Goal: Task Accomplishment & Management: Manage account settings

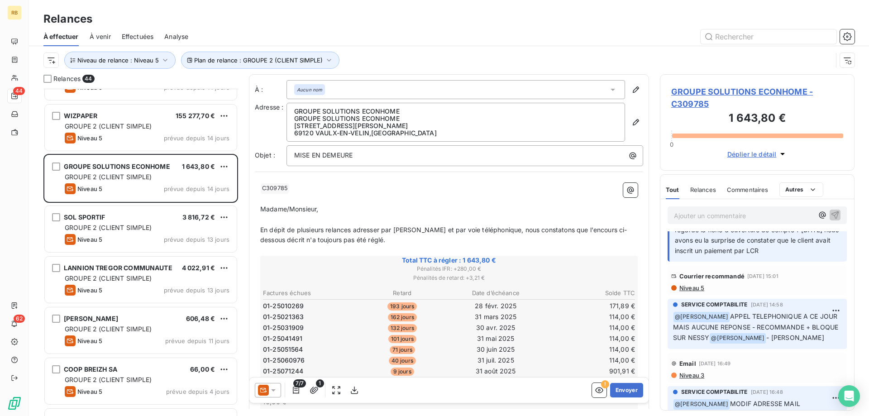
scroll to position [139, 0]
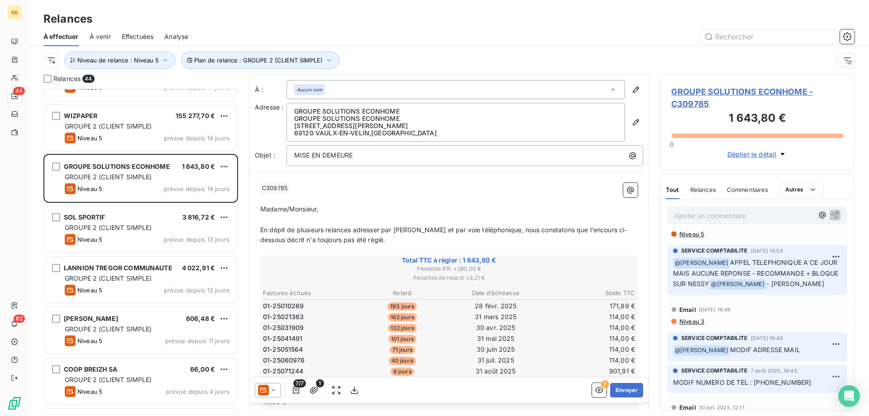
click at [695, 323] on span "Niveau 3" at bounding box center [691, 321] width 26 height 7
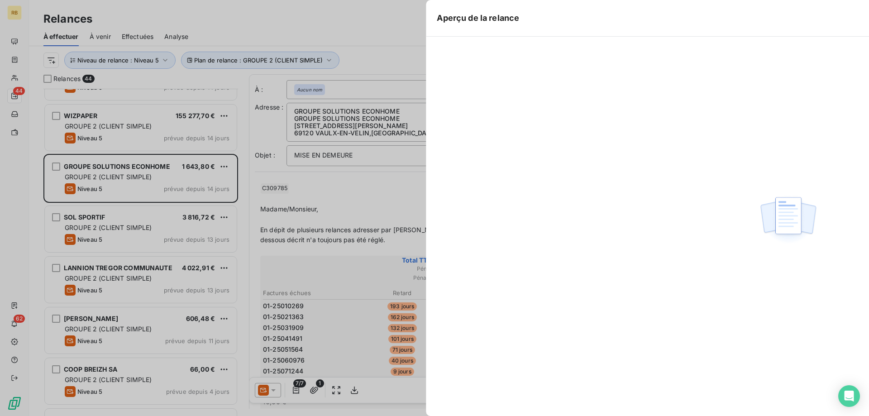
scroll to position [327, 195]
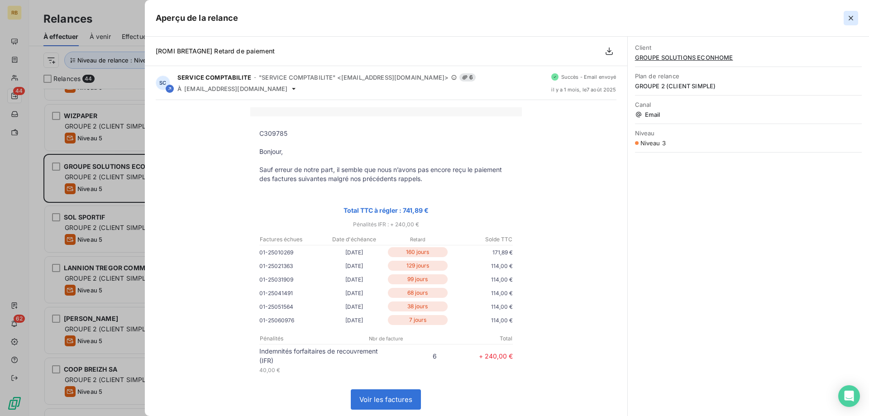
click at [849, 18] on icon "button" at bounding box center [850, 18] width 9 height 9
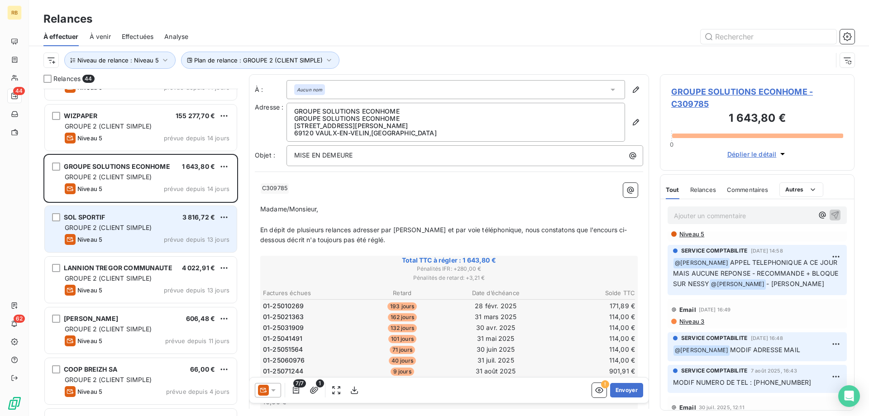
click at [130, 228] on span "GROUPE 2 (CLIENT SIMPLE)" at bounding box center [108, 228] width 87 height 8
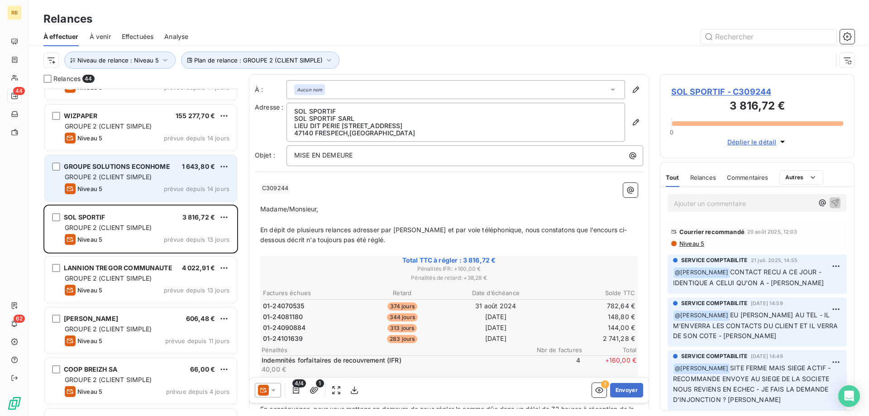
click at [152, 164] on span "GROUPE SOLUTIONS ECONHOME" at bounding box center [117, 166] width 106 height 8
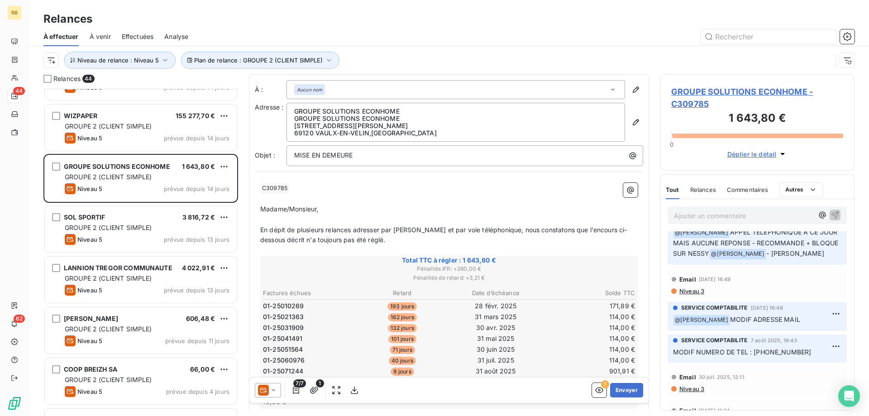
scroll to position [185, 0]
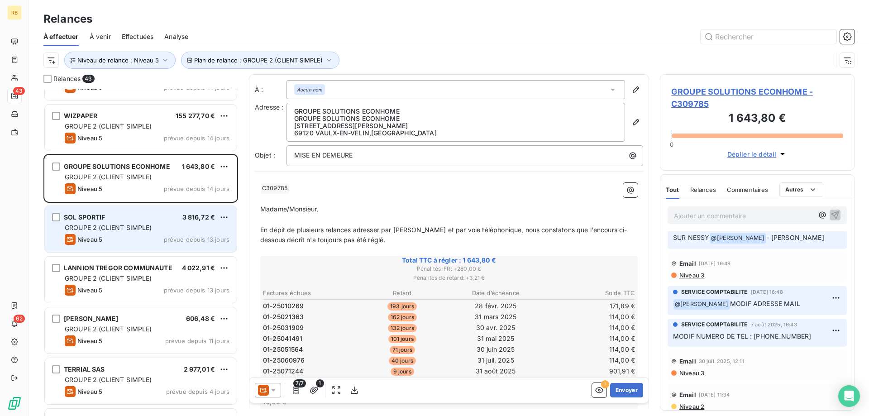
click at [108, 229] on span "GROUPE 2 (CLIENT SIMPLE)" at bounding box center [108, 228] width 87 height 8
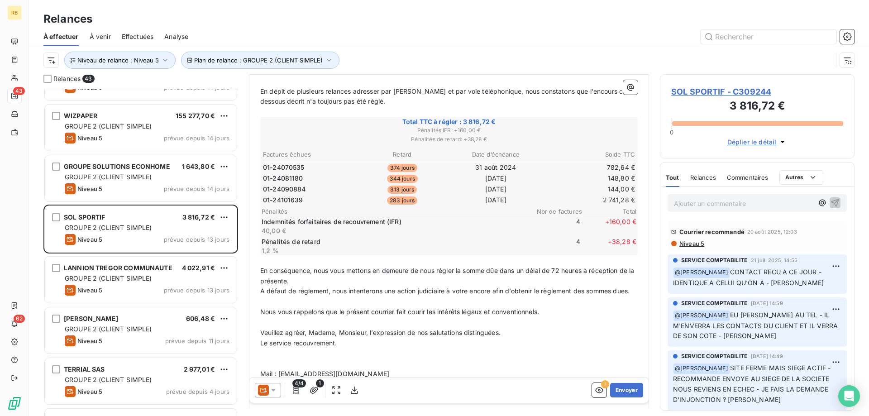
click at [695, 246] on span "Niveau 5" at bounding box center [691, 243] width 26 height 7
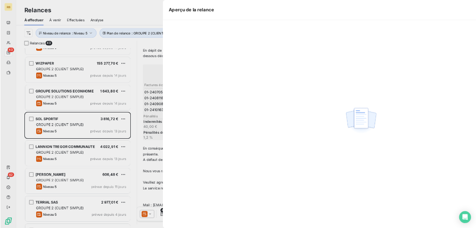
scroll to position [327, 195]
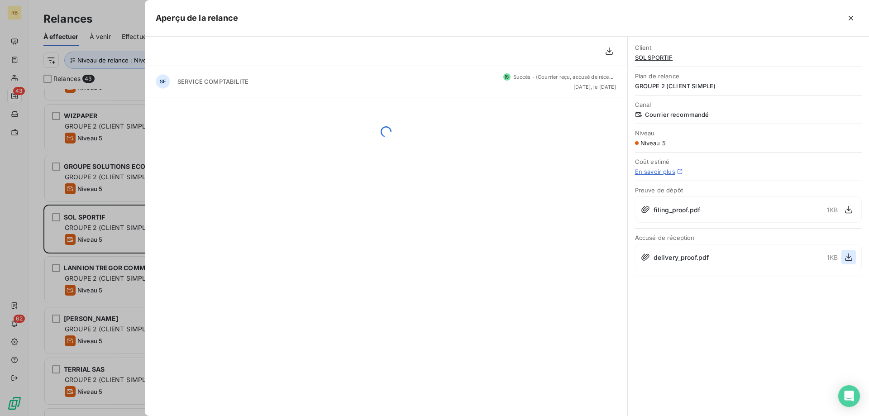
click at [848, 259] on icon "button" at bounding box center [848, 257] width 9 height 9
click at [647, 251] on div "delivery_proof.pdf 1 KB" at bounding box center [748, 257] width 227 height 26
click at [842, 259] on button "button" at bounding box center [848, 257] width 14 height 14
click at [853, 18] on icon "button" at bounding box center [850, 18] width 9 height 9
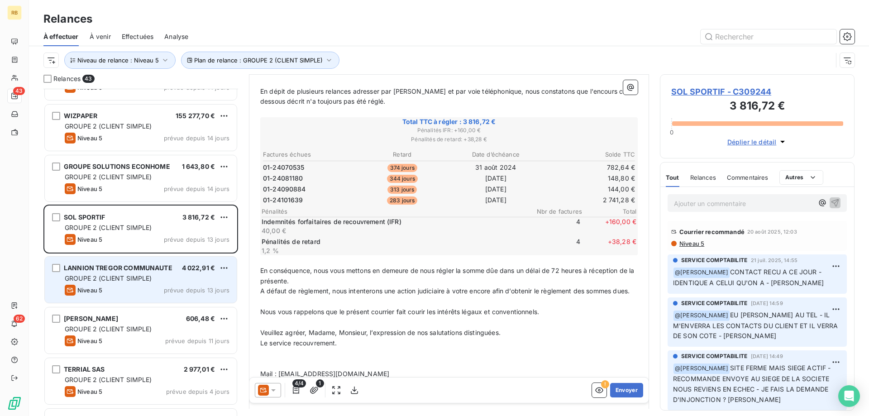
scroll to position [1853, 0]
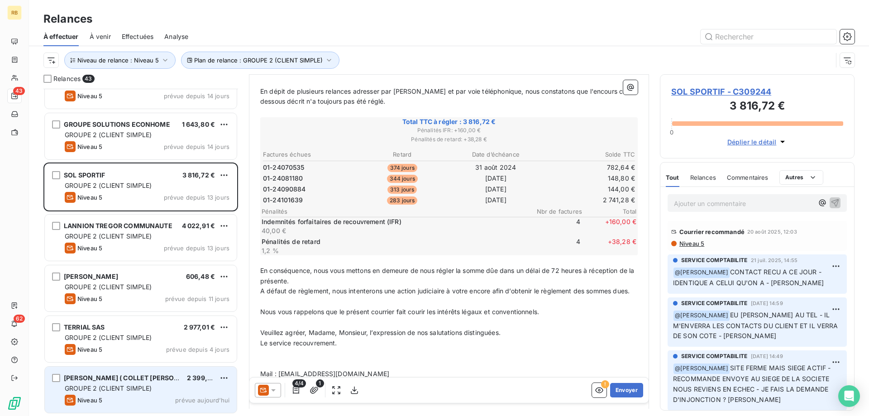
click at [126, 385] on span "GROUPE 2 (CLIENT SIMPLE)" at bounding box center [108, 388] width 87 height 8
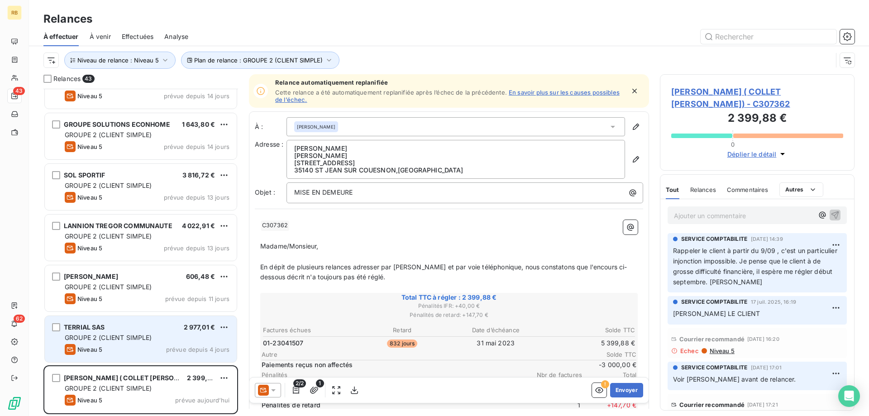
click at [114, 346] on div "Niveau 5 prévue depuis 4 jours" at bounding box center [147, 349] width 165 height 11
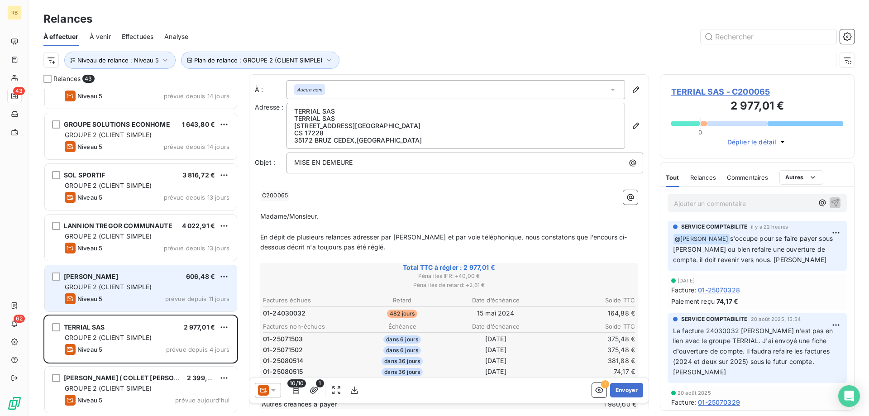
click at [129, 280] on div "[PERSON_NAME] 606,48 €" at bounding box center [147, 276] width 165 height 8
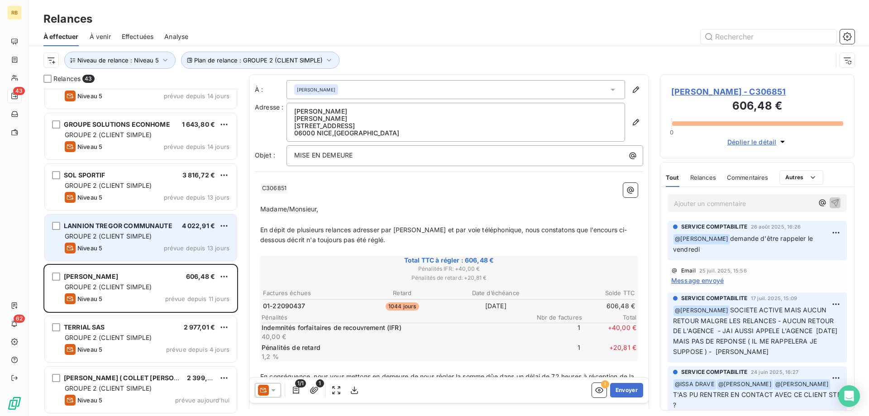
click at [130, 239] on span "GROUPE 2 (CLIENT SIMPLE)" at bounding box center [108, 236] width 87 height 8
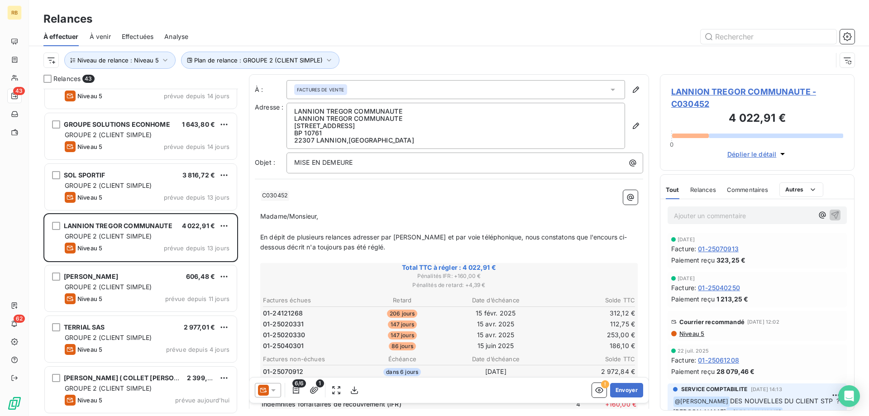
click at [699, 220] on p "Ajouter un commentaire ﻿" at bounding box center [743, 215] width 139 height 11
click at [690, 218] on p "Ajouter un commentaire ﻿" at bounding box center [743, 215] width 139 height 11
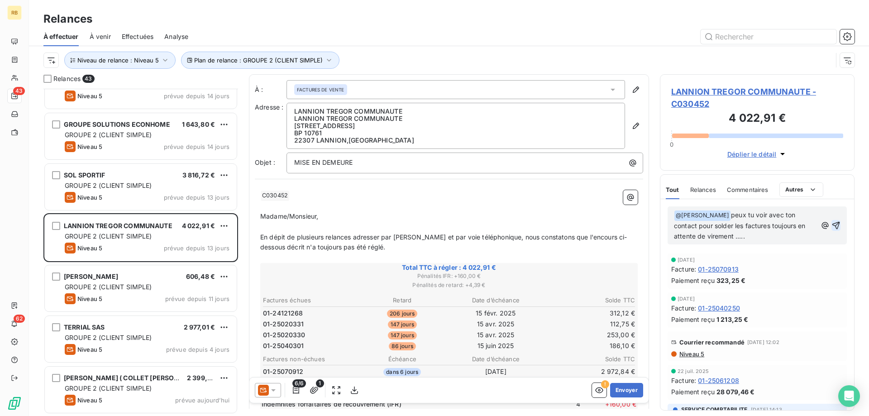
click at [839, 225] on icon "button" at bounding box center [835, 225] width 9 height 9
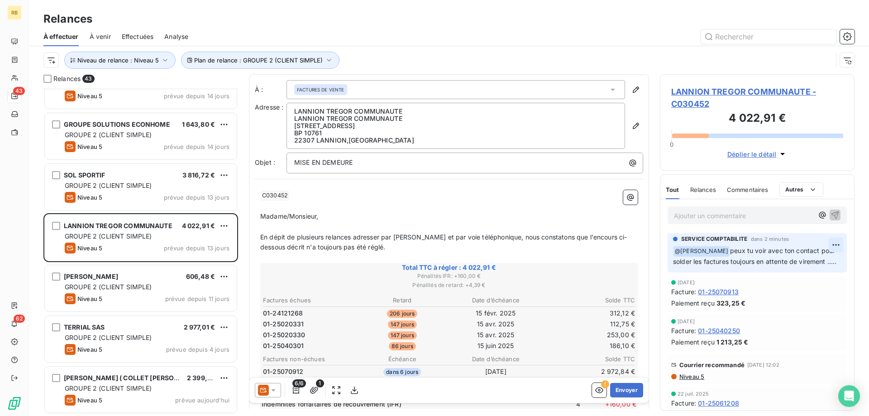
click at [832, 244] on html "RB 43 62 Relances À effectuer À venir Effectuées Analyse Plan de relance : GROU…" at bounding box center [434, 208] width 869 height 416
click at [821, 266] on div "Editer" at bounding box center [814, 265] width 51 height 14
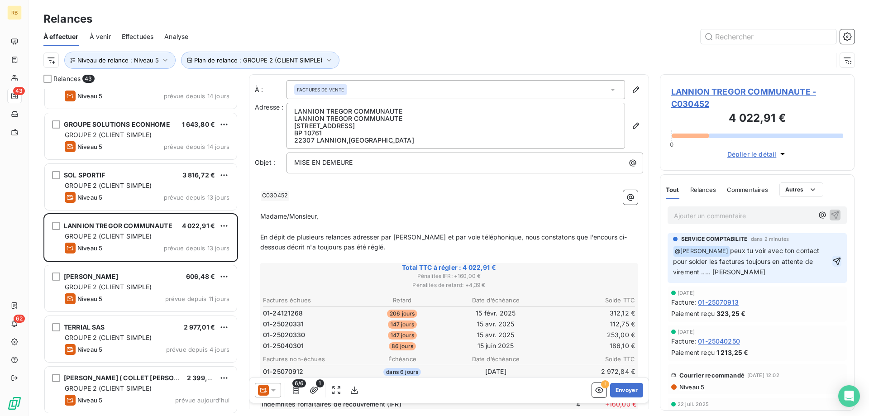
click at [838, 261] on icon "button" at bounding box center [837, 261] width 8 height 8
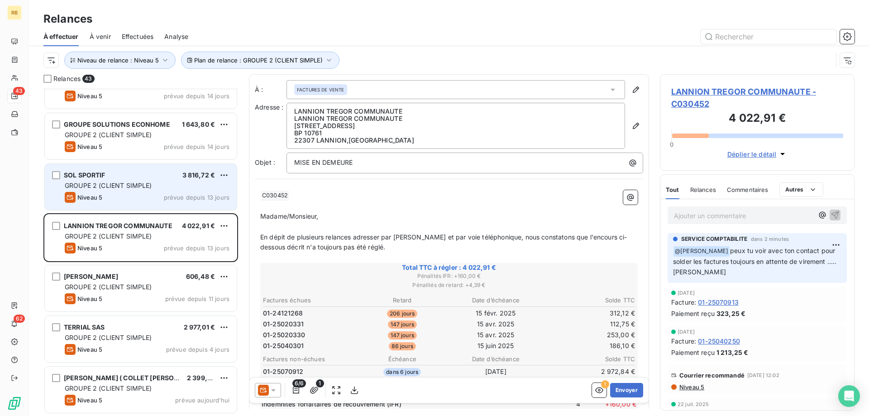
click at [134, 189] on span "GROUPE 2 (CLIENT SIMPLE)" at bounding box center [108, 186] width 87 height 8
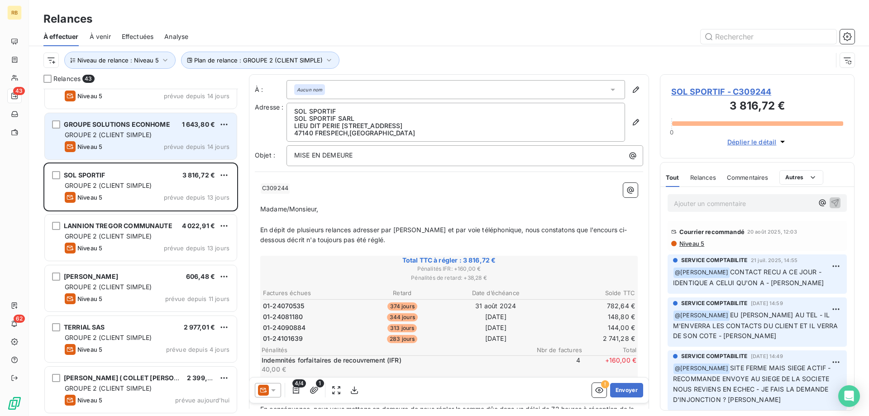
click at [162, 134] on div "GROUPE 2 (CLIENT SIMPLE)" at bounding box center [147, 134] width 165 height 9
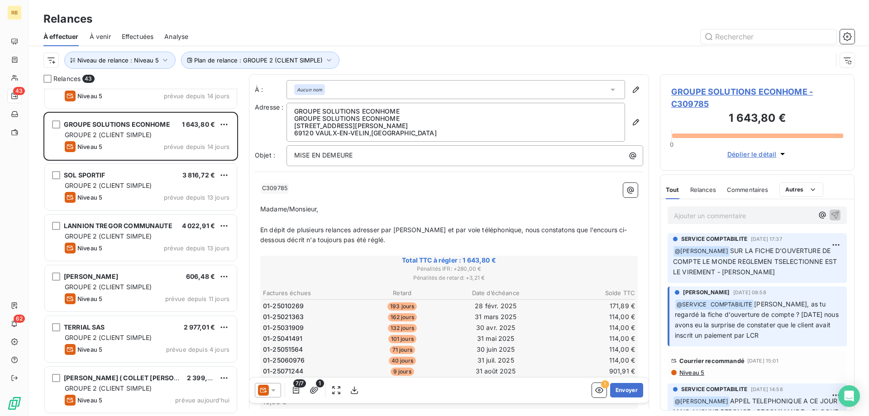
click at [559, 168] on div "À : Aucun nom Adresse : GROUPE SOLUTIONS ECONHOME GROUPE SOLUTIONS ECONHOME [ST…" at bounding box center [449, 338] width 400 height 529
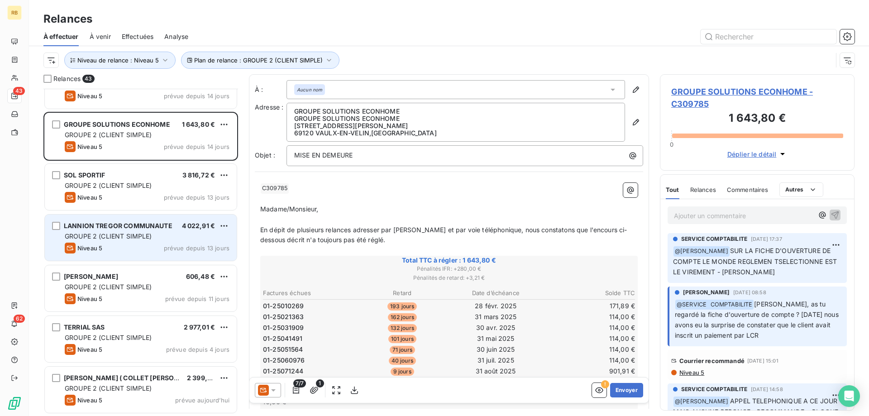
scroll to position [1715, 0]
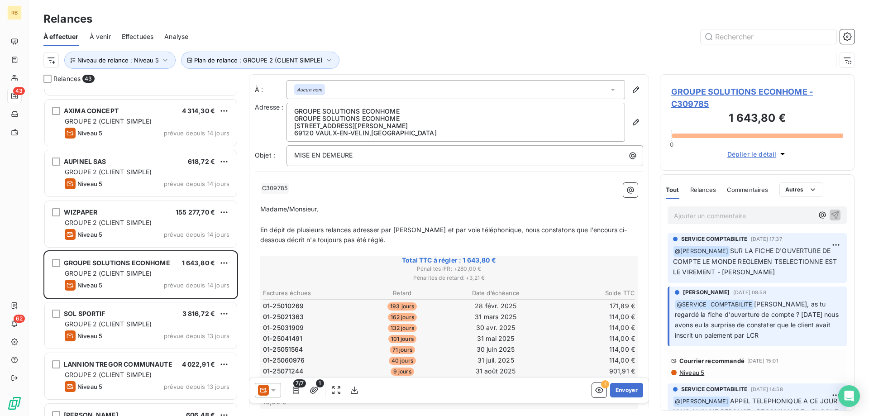
click at [701, 220] on p "Ajouter un commentaire ﻿" at bounding box center [743, 215] width 139 height 11
click at [273, 386] on icon at bounding box center [273, 390] width 9 height 9
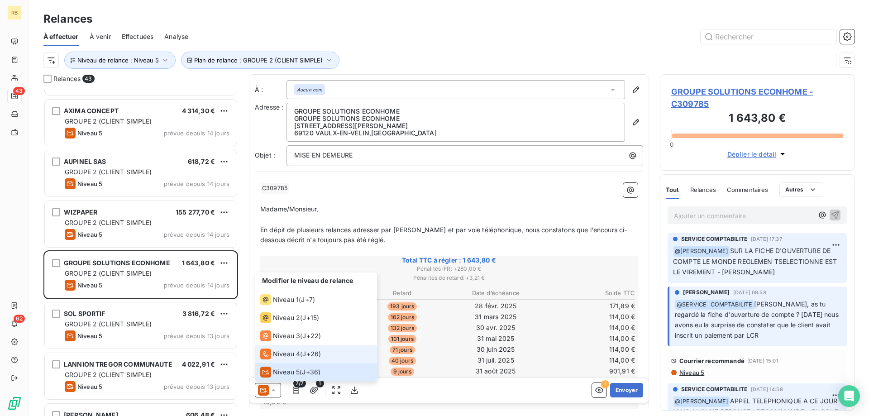
click at [302, 354] on div "Niveau 4 ( J+26 )" at bounding box center [290, 354] width 61 height 11
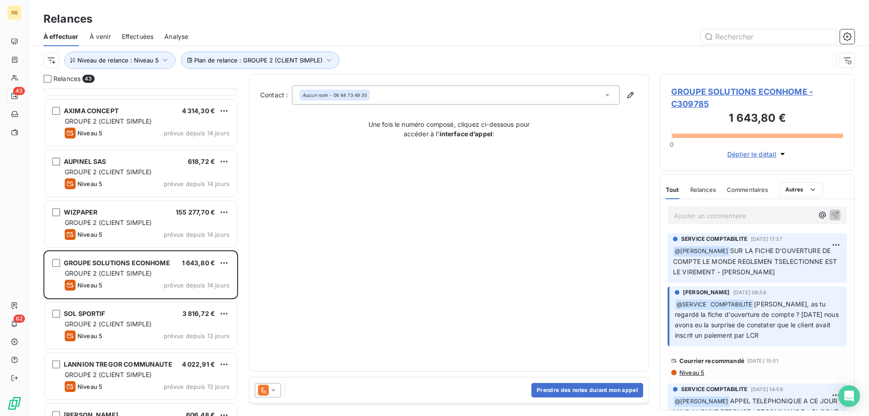
click at [342, 391] on div "Prendre des notes durant mon appel" at bounding box center [448, 389] width 399 height 25
click at [538, 393] on button "Prendre des notes durant mon appel" at bounding box center [587, 390] width 112 height 14
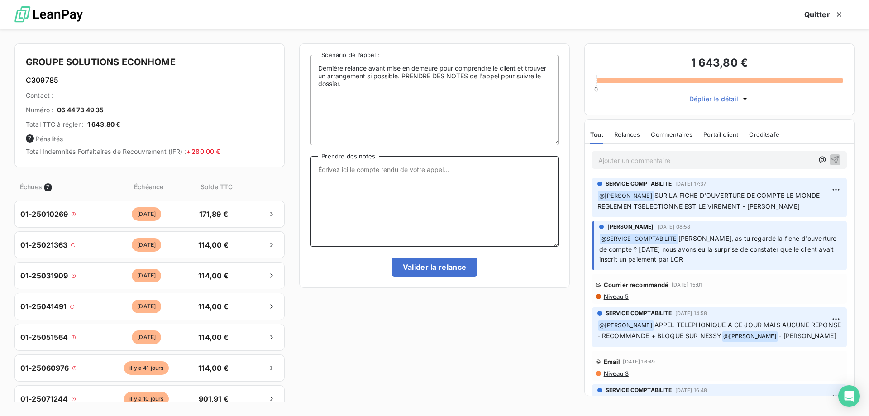
click at [353, 175] on textarea "Prendre des notes" at bounding box center [435, 201] width 248 height 91
click at [512, 173] on textarea "Client en attente d'Avoir(s), il a envoyé un mail a [PERSON_NAME].B le" at bounding box center [435, 201] width 248 height 91
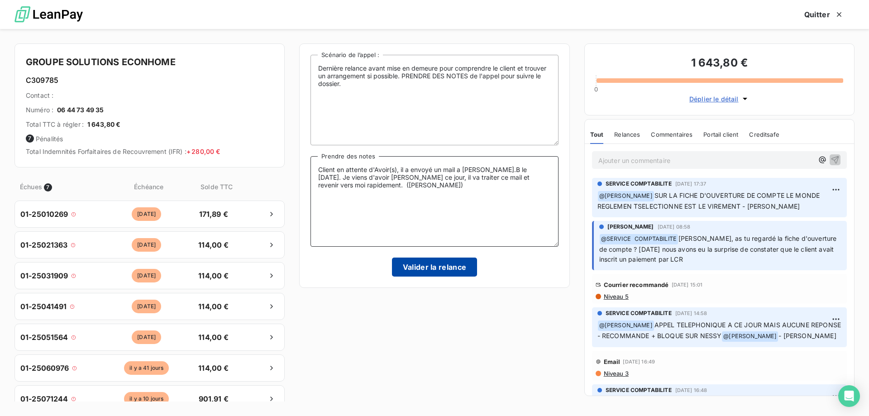
type textarea "Client en attente d'Avoir(s), il a envoyé un mail a [PERSON_NAME].B le [DATE]. …"
click at [420, 272] on button "Valider la relance" at bounding box center [435, 267] width 86 height 19
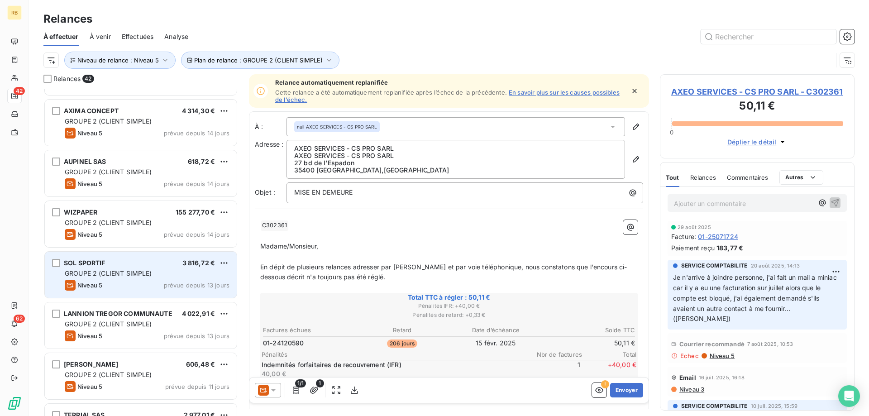
click at [108, 277] on span "GROUPE 2 (CLIENT SIMPLE)" at bounding box center [108, 273] width 87 height 8
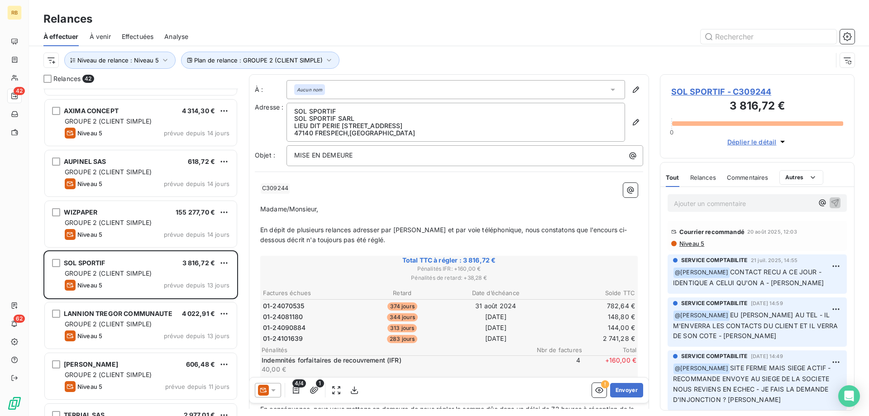
click at [745, 175] on span "Commentaires" at bounding box center [748, 177] width 42 height 7
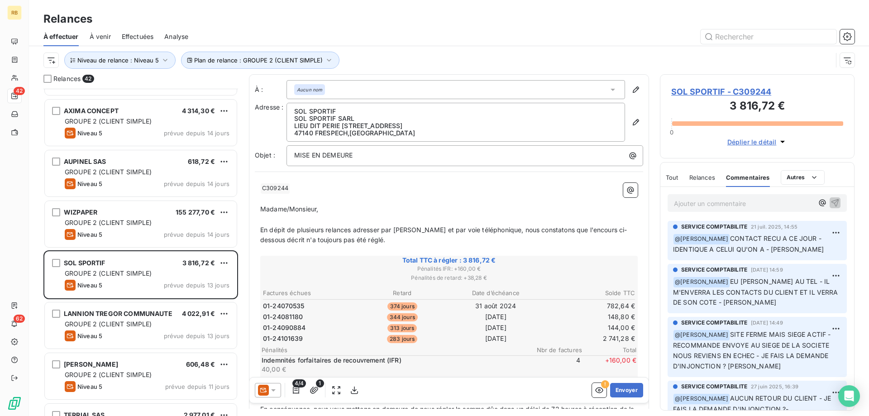
click at [672, 175] on span "Tout" at bounding box center [672, 177] width 13 height 7
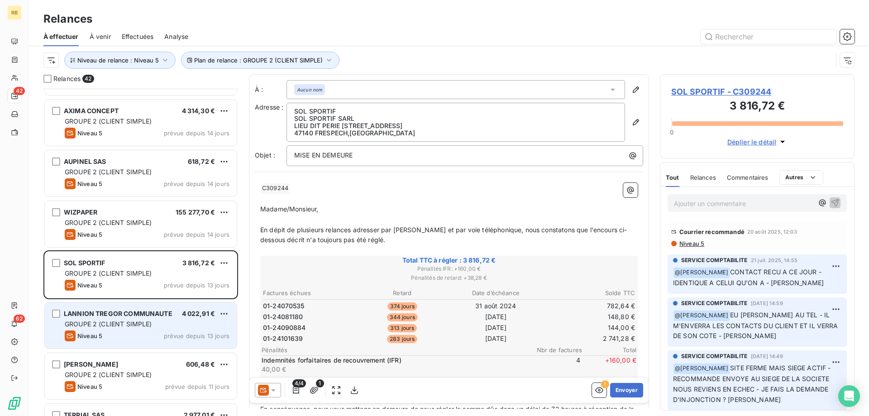
click at [75, 321] on span "GROUPE 2 (CLIENT SIMPLE)" at bounding box center [108, 324] width 87 height 8
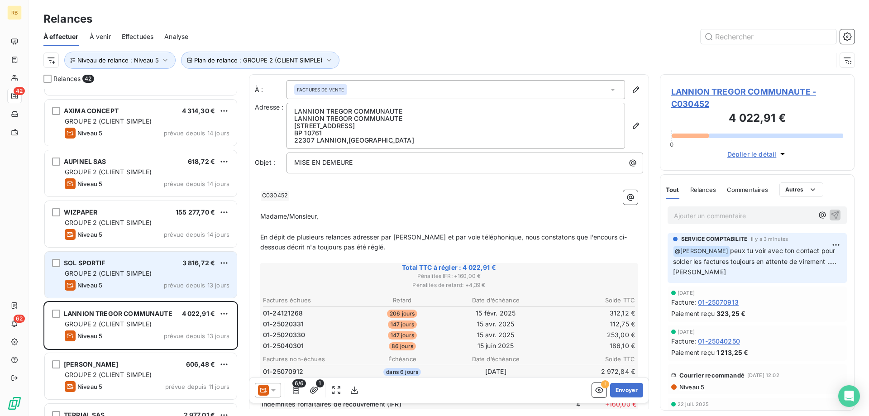
click at [128, 281] on div "Niveau 5 prévue depuis 13 jours" at bounding box center [147, 285] width 165 height 11
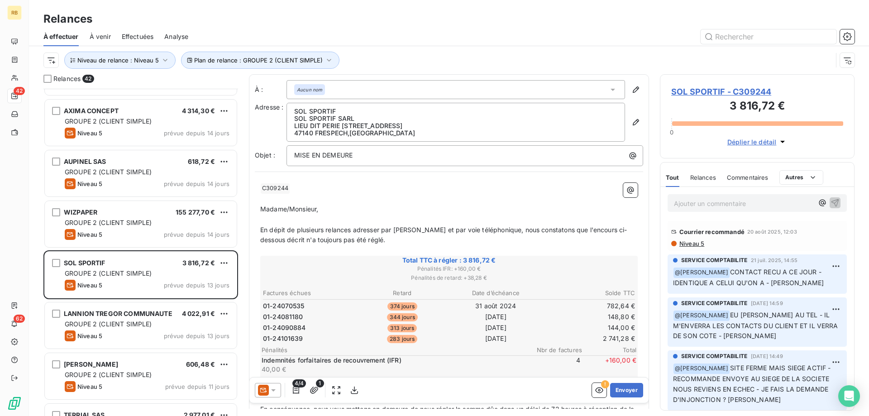
click at [275, 389] on icon at bounding box center [273, 390] width 5 height 2
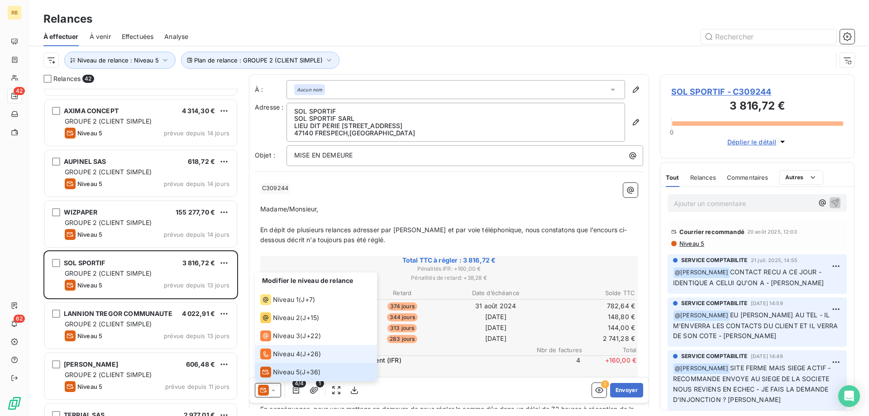
click at [295, 354] on span "Niveau 4" at bounding box center [286, 353] width 27 height 9
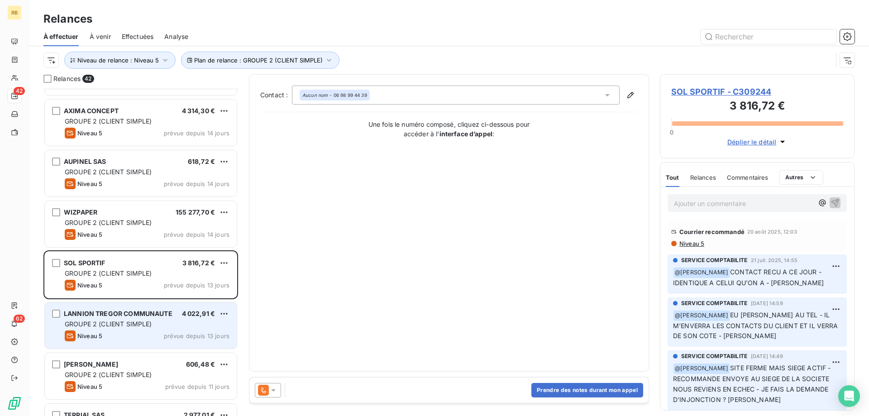
click at [118, 309] on div "LANNION TREGOR COMMUNAUTE 4 022,91 € GROUPE 2 (CLIENT SIMPLE) Niveau 5 prévue d…" at bounding box center [141, 325] width 192 height 46
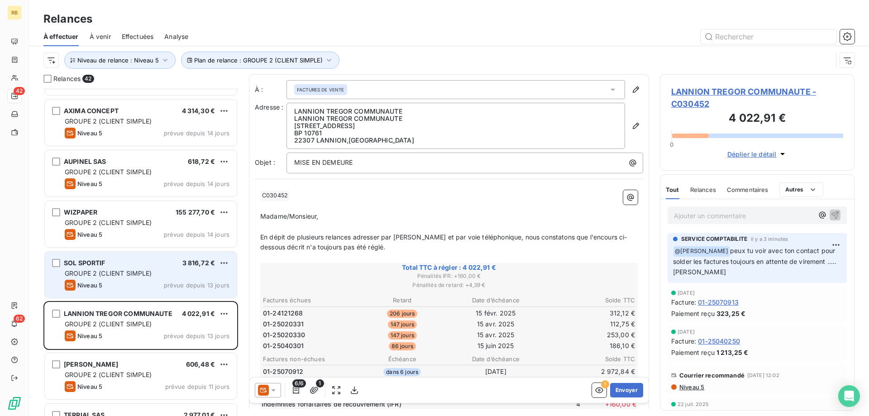
click at [133, 271] on span "GROUPE 2 (CLIENT SIMPLE)" at bounding box center [108, 273] width 87 height 8
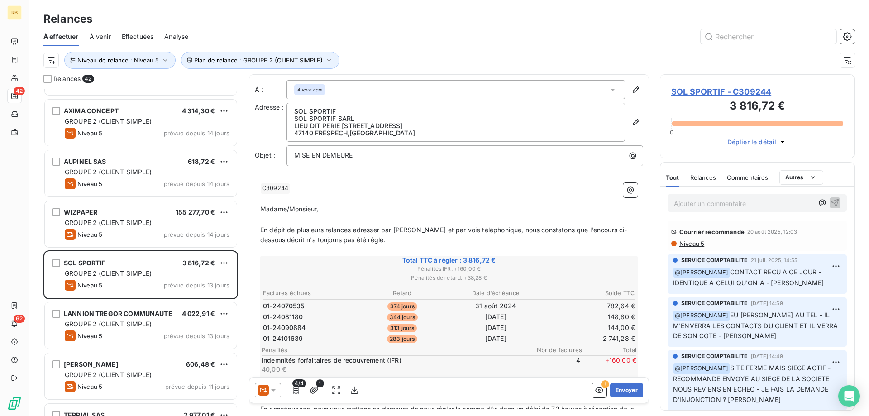
click at [698, 200] on p "Ajouter un commentaire ﻿" at bounding box center [743, 203] width 139 height 11
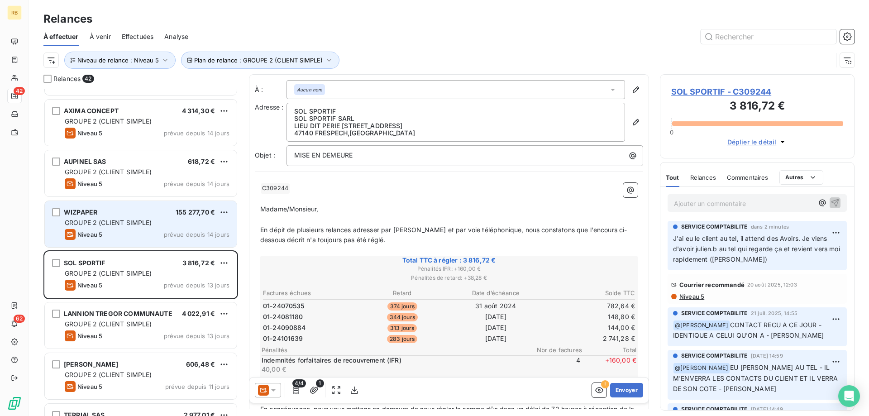
click at [96, 215] on span "WIZPAPER" at bounding box center [80, 212] width 33 height 8
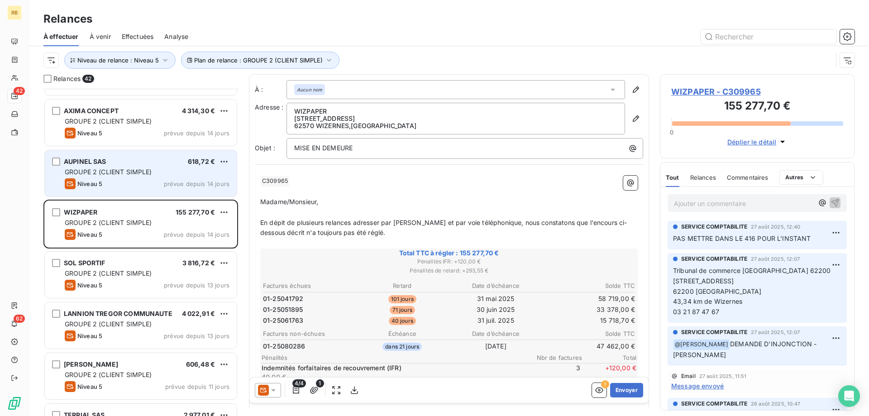
click at [127, 174] on span "GROUPE 2 (CLIENT SIMPLE)" at bounding box center [108, 172] width 87 height 8
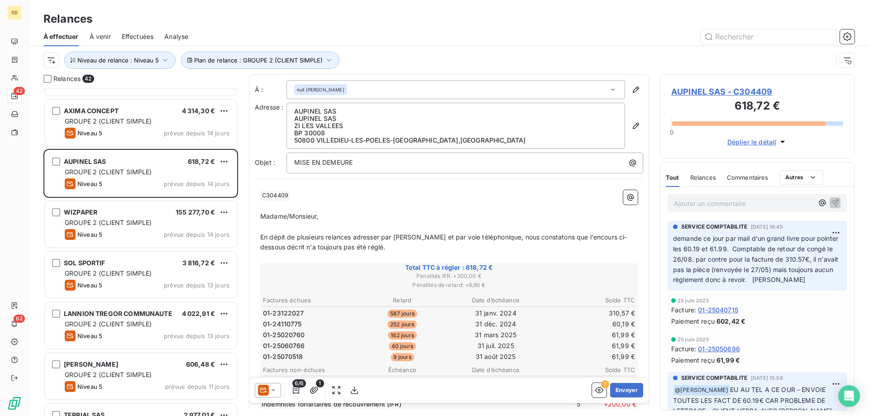
click at [682, 209] on p "Ajouter un commentaire ﻿" at bounding box center [743, 203] width 139 height 11
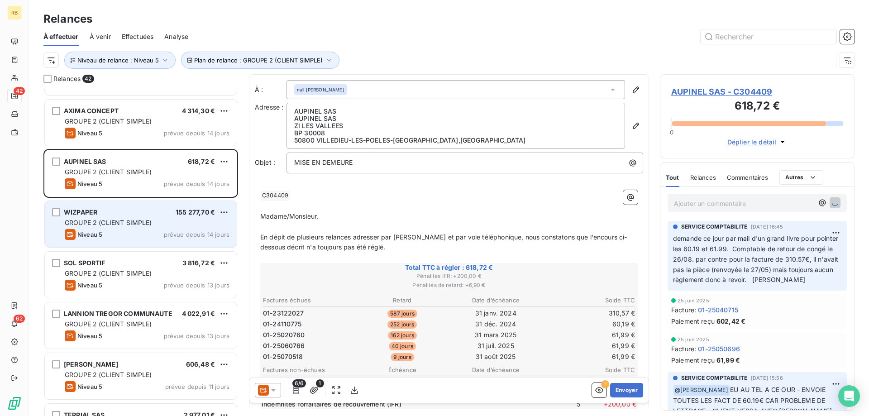
scroll to position [1802, 0]
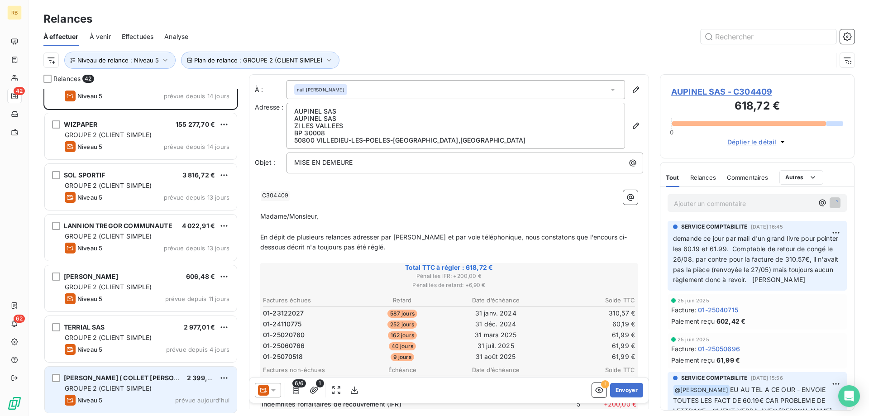
click at [114, 374] on div "[PERSON_NAME] ( COLLET [PERSON_NAME])" at bounding box center [122, 377] width 116 height 9
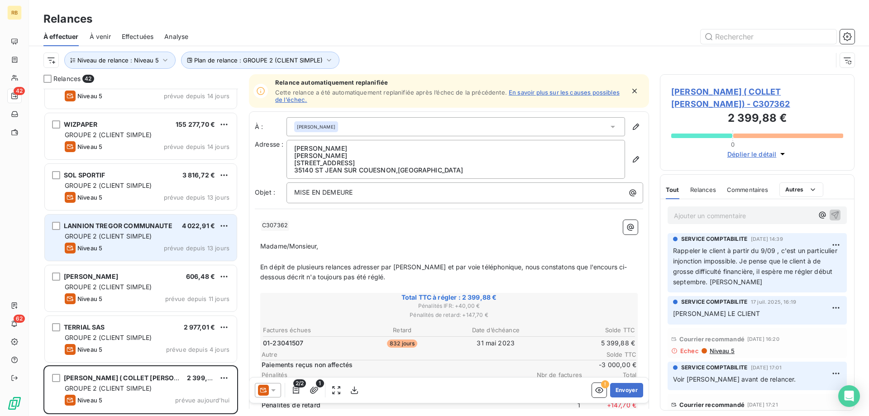
click at [132, 246] on div "Niveau 5 prévue depuis 13 jours" at bounding box center [147, 248] width 165 height 11
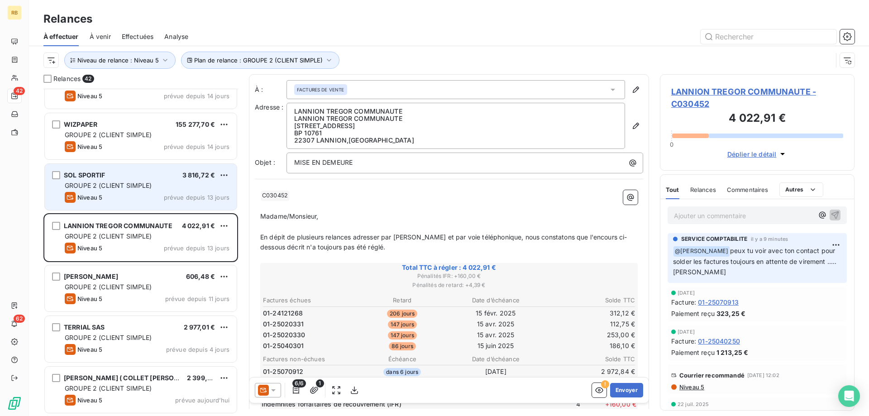
click at [143, 195] on div "Niveau 5 prévue depuis 13 jours" at bounding box center [147, 197] width 165 height 11
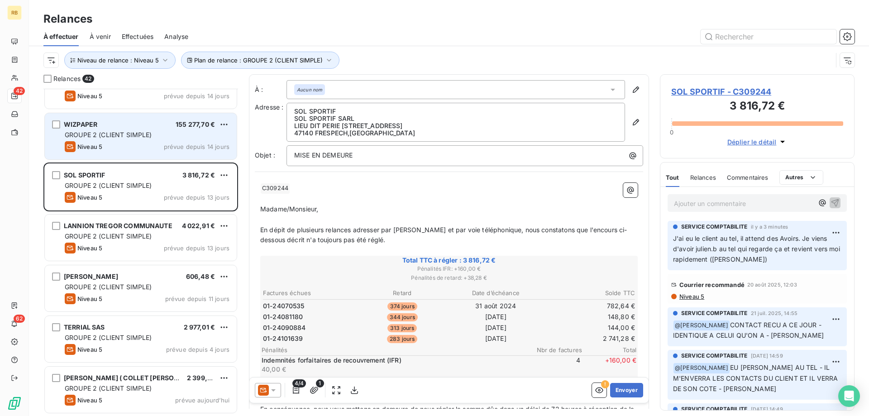
click at [146, 148] on div "Niveau 5 prévue depuis 14 jours" at bounding box center [147, 146] width 165 height 11
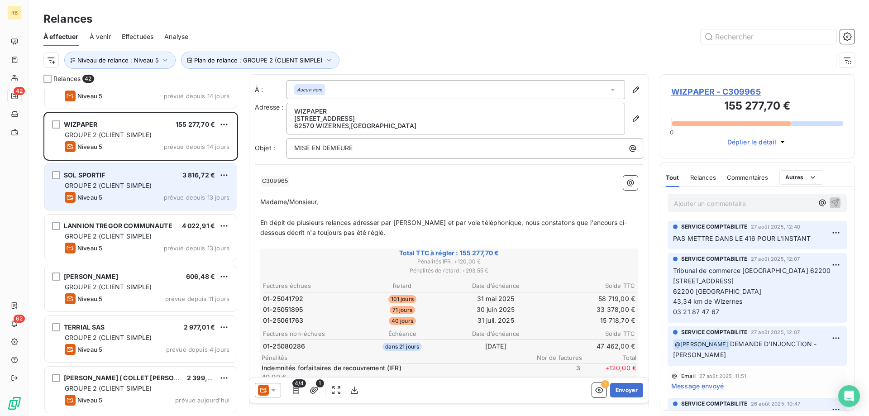
scroll to position [1710, 0]
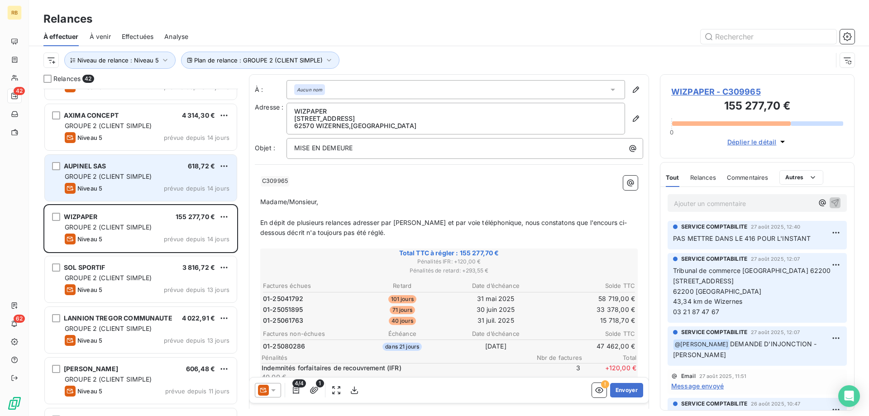
click at [129, 177] on span "GROUPE 2 (CLIENT SIMPLE)" at bounding box center [108, 176] width 87 height 8
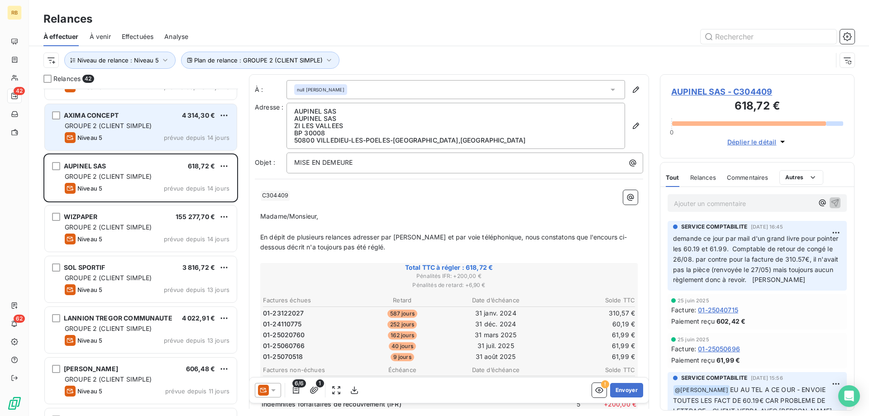
click at [145, 138] on div "Niveau 5 prévue depuis 14 jours" at bounding box center [147, 137] width 165 height 11
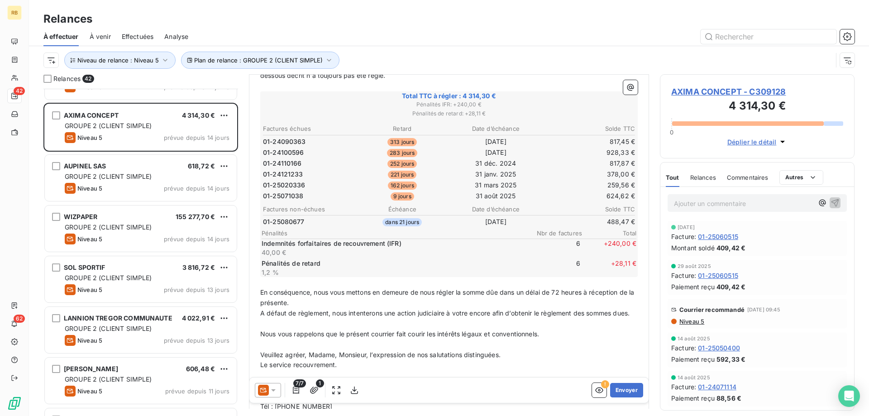
scroll to position [185, 0]
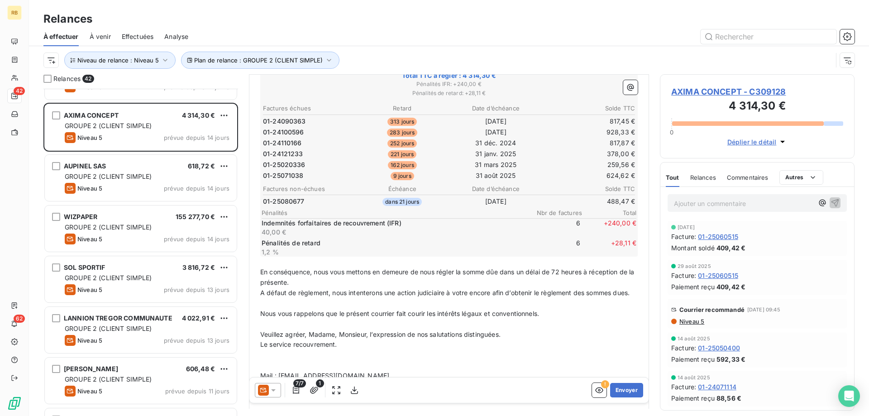
click at [703, 202] on p "Ajouter un commentaire ﻿" at bounding box center [743, 203] width 139 height 11
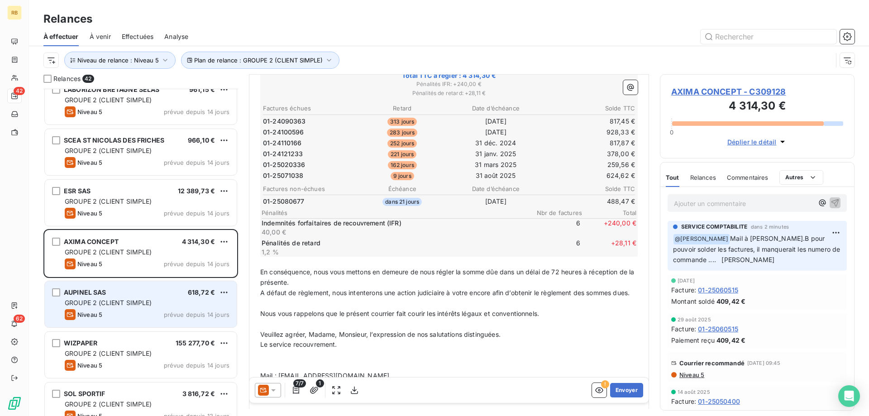
scroll to position [1572, 0]
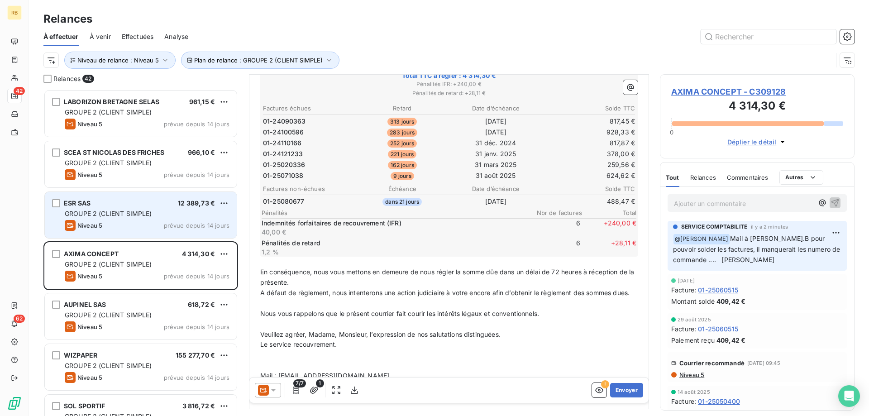
click at [107, 209] on div "ESR SAS 12 389,73 € GROUPE 2 (CLIENT SIMPLE) Niveau 5 prévue depuis 14 jours" at bounding box center [141, 215] width 192 height 46
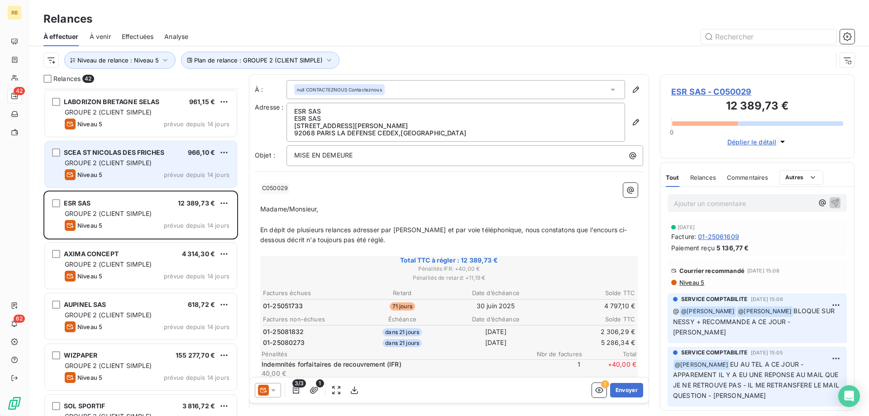
click at [113, 171] on div "Niveau 5 prévue depuis 14 jours" at bounding box center [147, 174] width 165 height 11
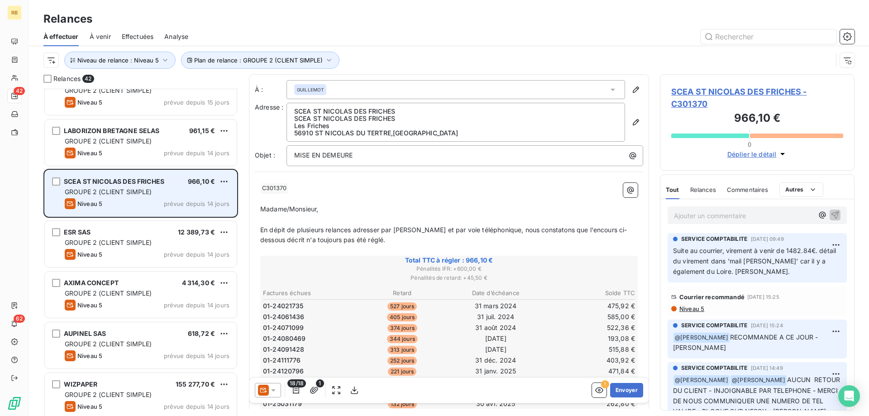
scroll to position [1525, 0]
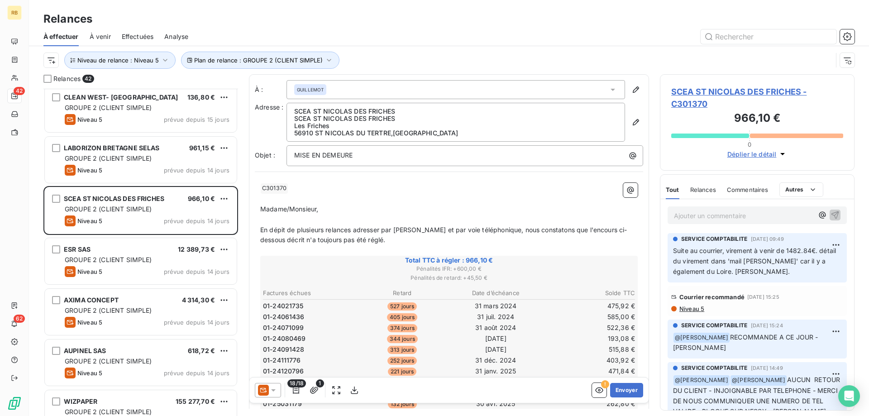
click at [119, 158] on span "GROUPE 2 (CLIENT SIMPLE)" at bounding box center [108, 158] width 87 height 8
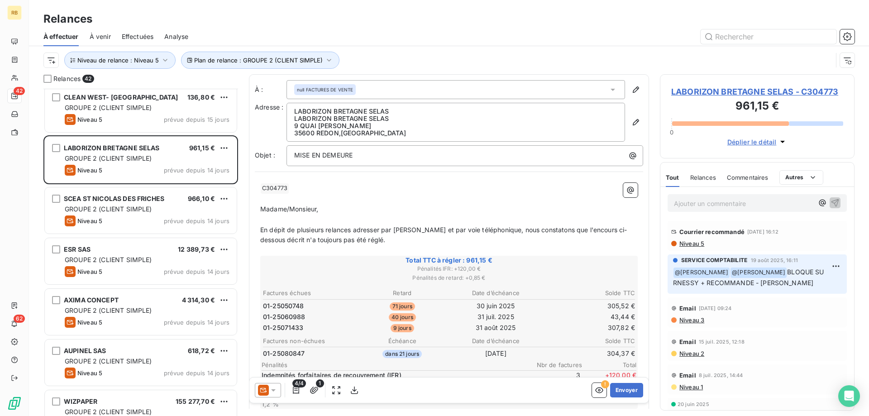
click at [716, 198] on p "Ajouter un commentaire ﻿" at bounding box center [743, 203] width 139 height 11
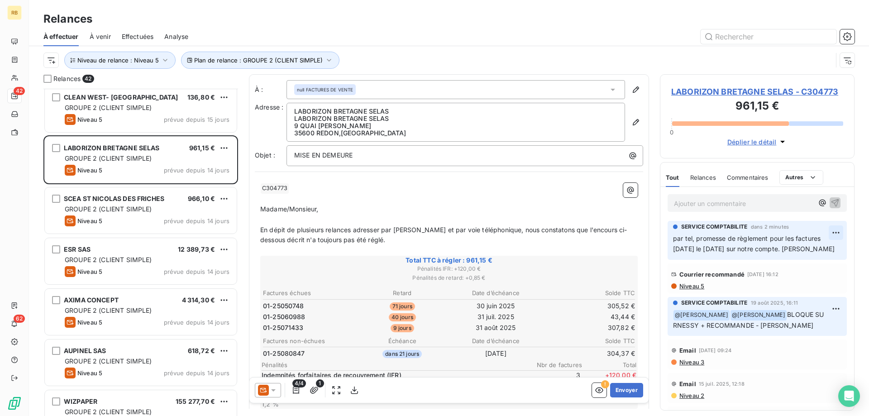
click at [834, 235] on html "RB 42 62 Relances À effectuer À venir Effectuées Analyse Plan de relance : GROU…" at bounding box center [434, 208] width 869 height 416
click at [807, 251] on div "Editer" at bounding box center [814, 253] width 51 height 14
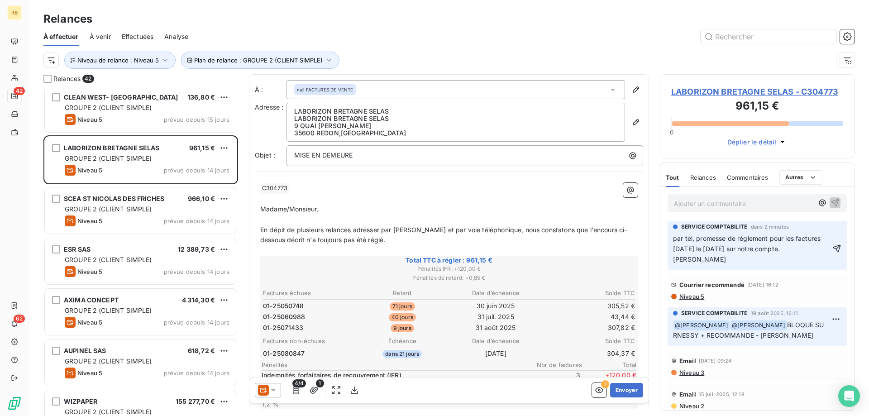
click at [791, 249] on span "par tel, promesse de règlement pour les factures [DATE] le [DATE] sur notre com…" at bounding box center [747, 248] width 149 height 29
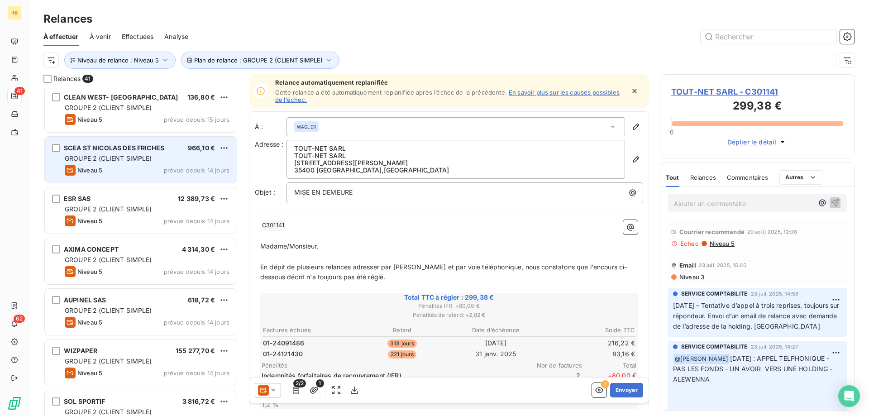
click at [137, 167] on div "Niveau 5 prévue depuis 14 jours" at bounding box center [147, 170] width 165 height 11
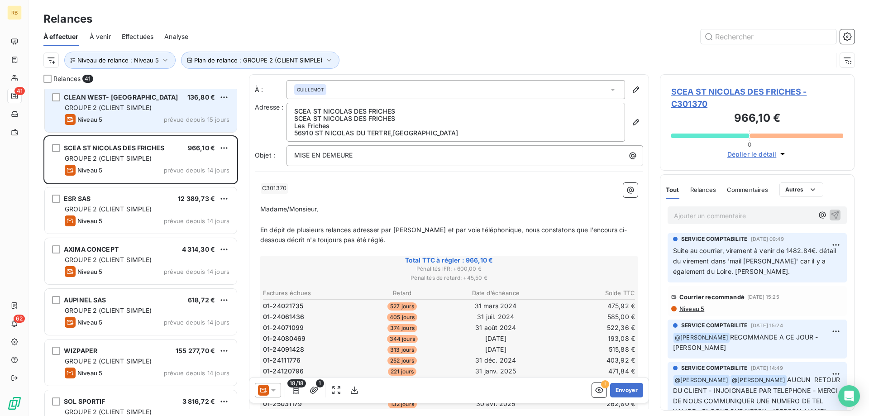
click at [134, 111] on span "GROUPE 2 (CLIENT SIMPLE)" at bounding box center [108, 108] width 87 height 8
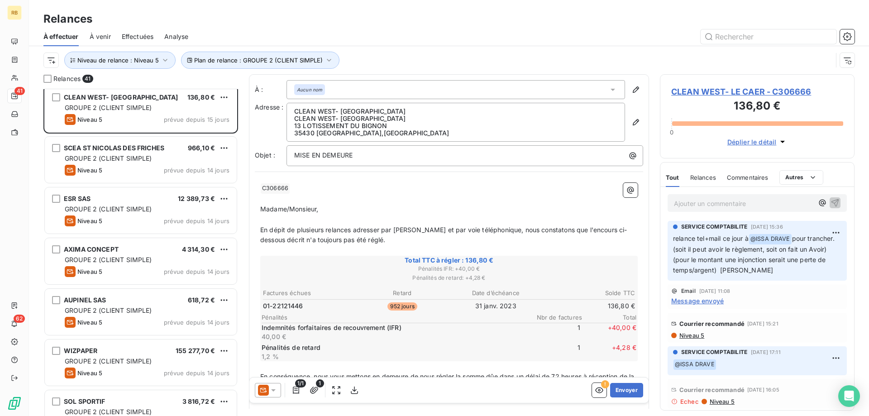
click at [730, 201] on p "Ajouter un commentaire ﻿" at bounding box center [743, 203] width 139 height 11
click at [689, 202] on p "Ajouter un commentaire ﻿" at bounding box center [743, 203] width 139 height 11
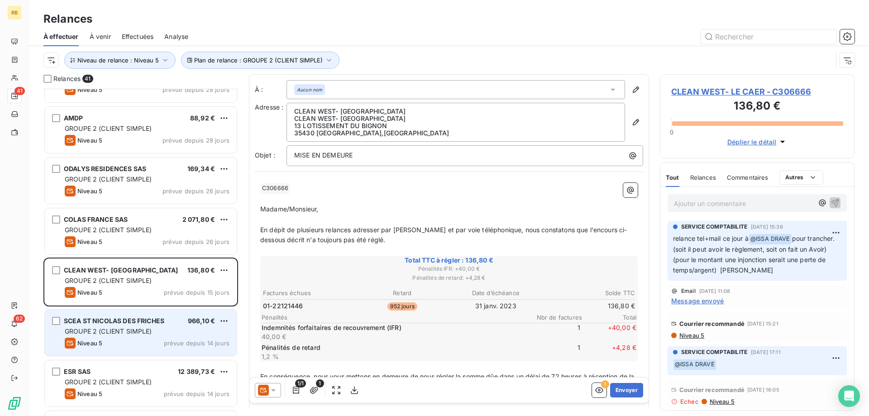
scroll to position [1341, 0]
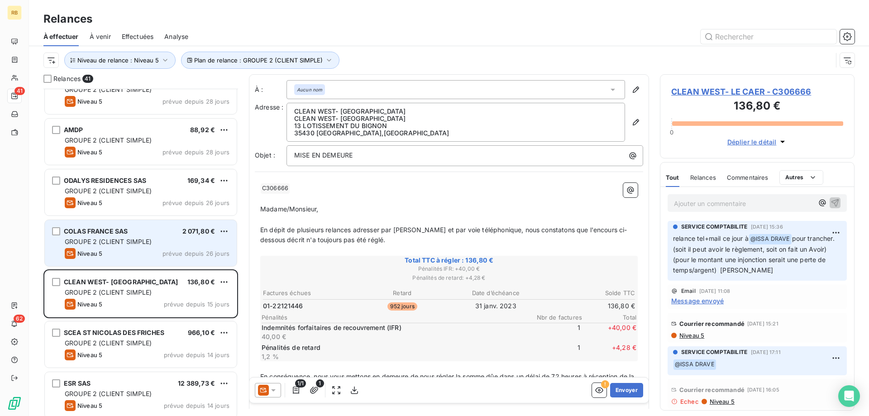
click at [147, 239] on span "GROUPE 2 (CLIENT SIMPLE)" at bounding box center [108, 242] width 87 height 8
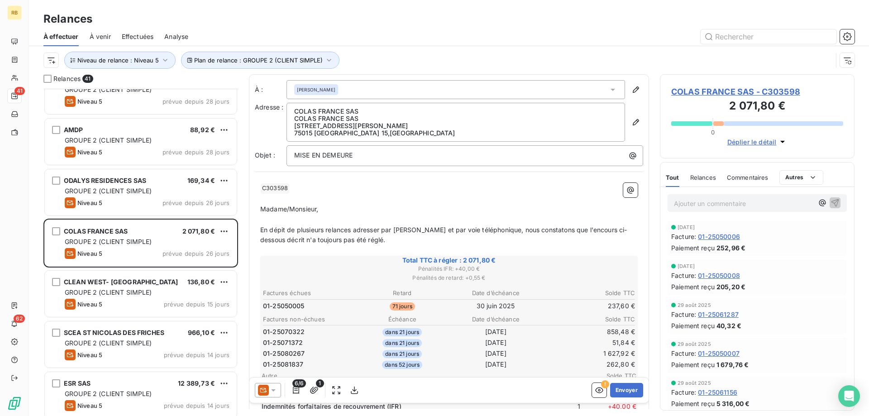
click at [706, 204] on p "Ajouter un commentaire ﻿" at bounding box center [743, 203] width 139 height 11
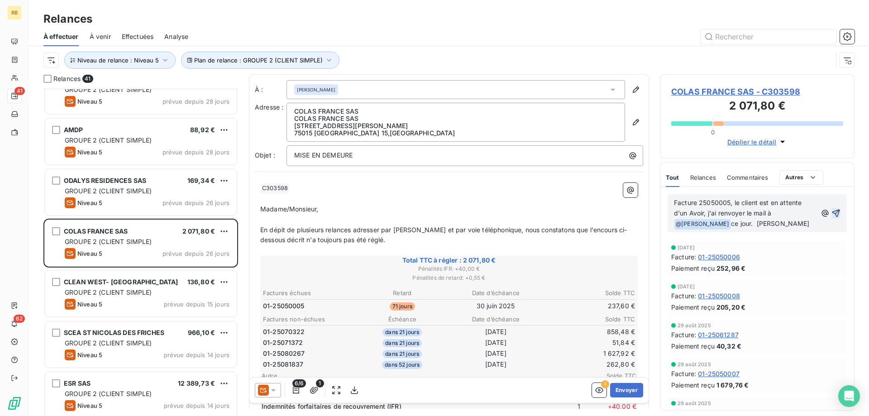
click at [836, 212] on icon "button" at bounding box center [835, 213] width 9 height 9
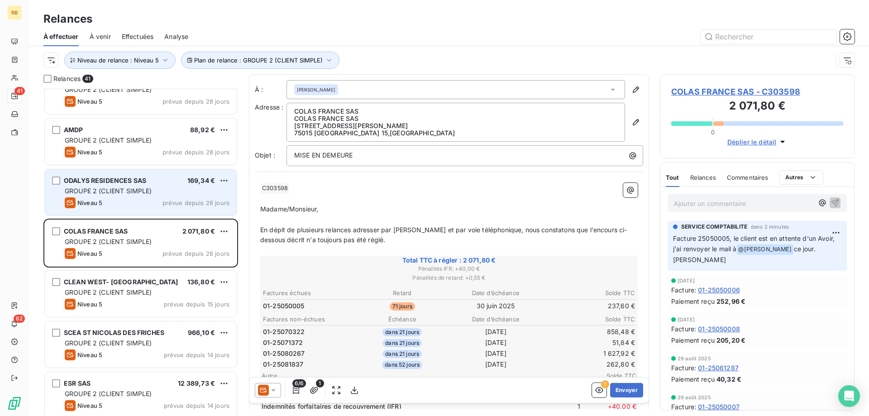
click at [135, 199] on div "Niveau 5 prévue depuis 26 jours" at bounding box center [147, 202] width 165 height 11
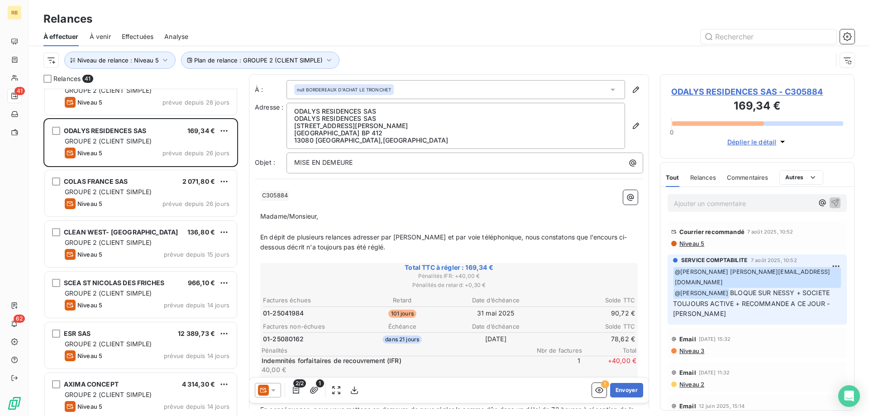
scroll to position [1433, 0]
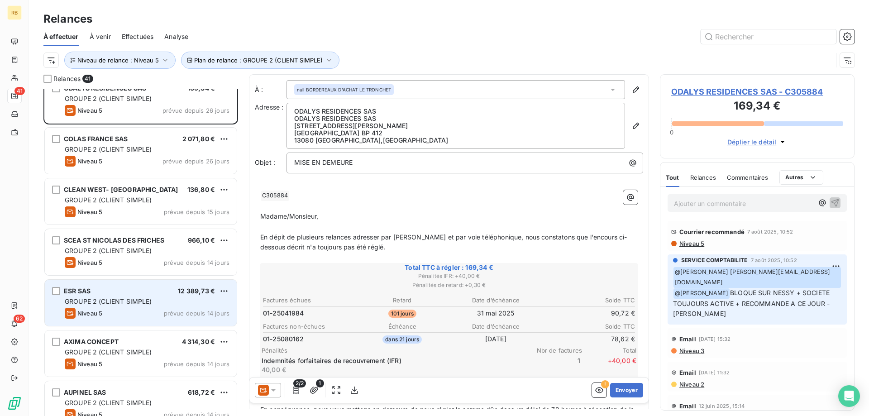
click at [107, 291] on div "ESR SAS 12 389,73 €" at bounding box center [147, 291] width 165 height 8
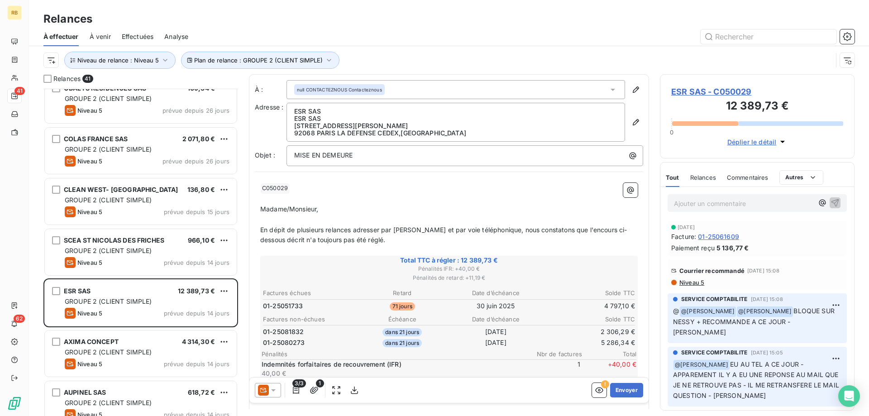
click at [706, 199] on p "Ajouter un commentaire ﻿" at bounding box center [743, 203] width 139 height 11
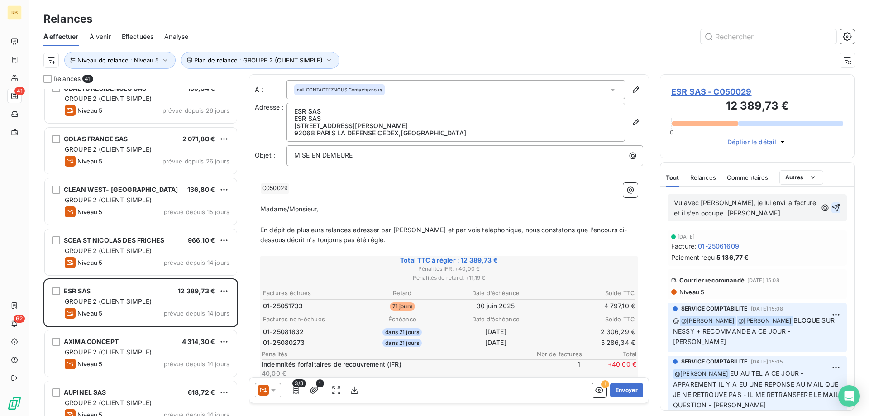
click at [837, 205] on icon "button" at bounding box center [836, 208] width 8 height 8
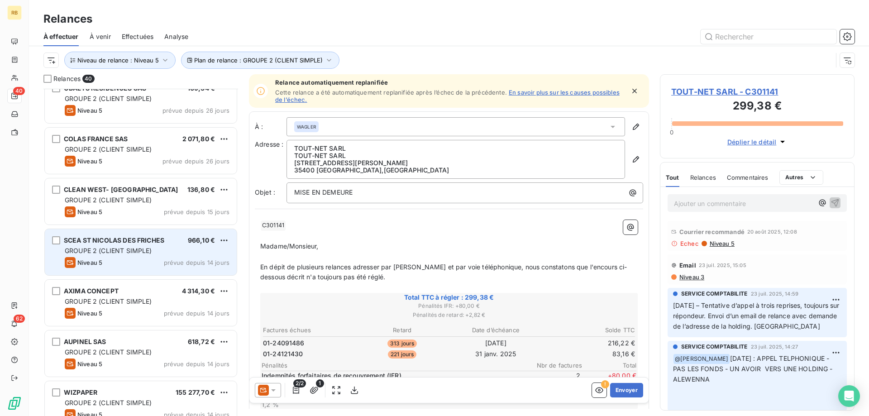
click at [130, 250] on span "GROUPE 2 (CLIENT SIMPLE)" at bounding box center [108, 251] width 87 height 8
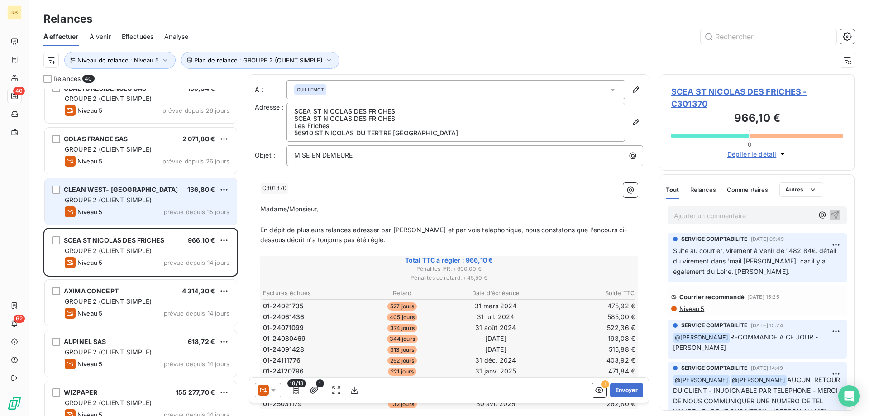
click at [127, 203] on span "GROUPE 2 (CLIENT SIMPLE)" at bounding box center [108, 200] width 87 height 8
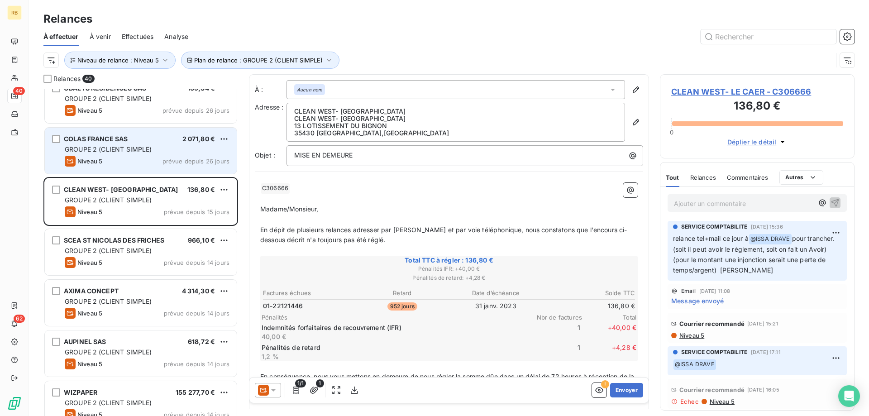
click at [133, 157] on div "Niveau 5 prévue depuis 26 jours" at bounding box center [147, 161] width 165 height 11
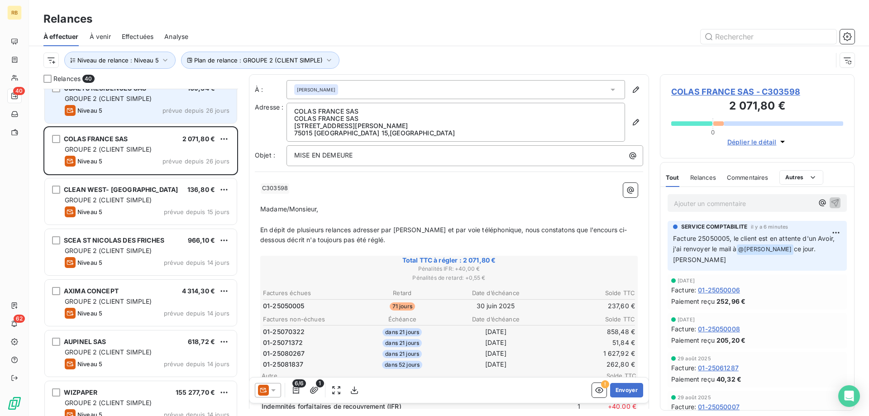
click at [135, 103] on div "ODALYS RESIDENCES SAS 169,34 € GROUPE 2 (CLIENT SIMPLE) Niveau 5 prévue depuis …" at bounding box center [141, 100] width 192 height 46
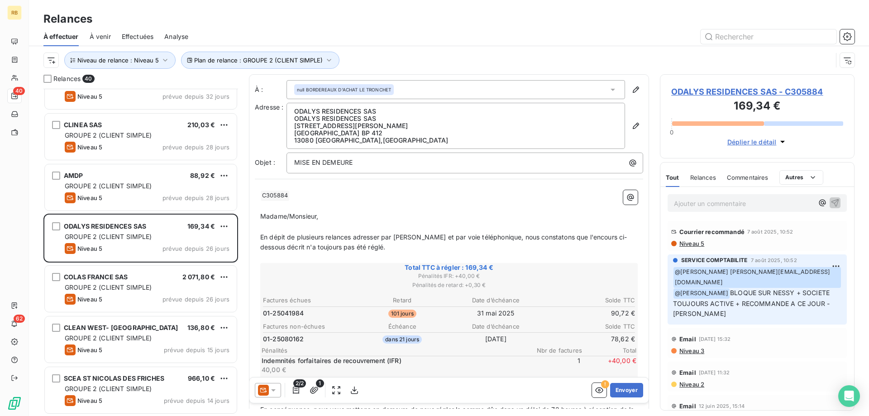
scroll to position [1295, 0]
click at [695, 347] on span "Niveau 3" at bounding box center [691, 350] width 26 height 7
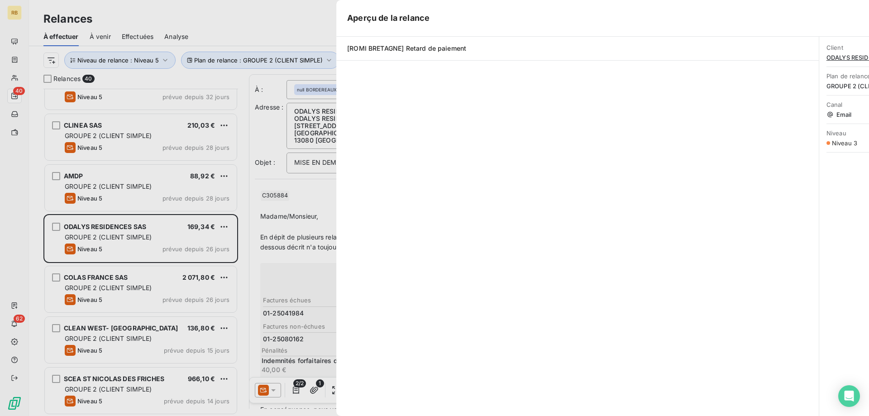
scroll to position [327, 195]
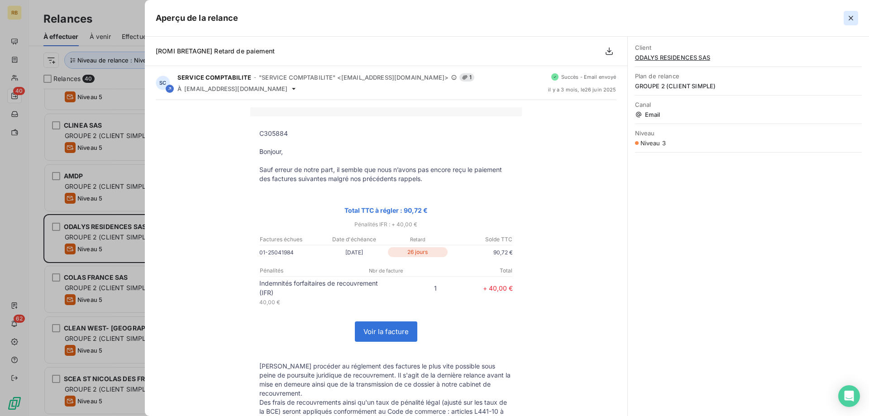
click at [853, 19] on icon "button" at bounding box center [850, 18] width 9 height 9
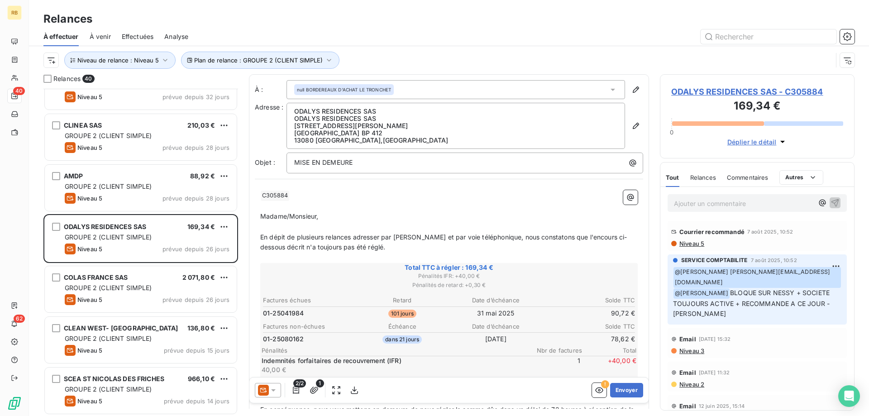
click at [694, 347] on span "Niveau 3" at bounding box center [691, 350] width 26 height 7
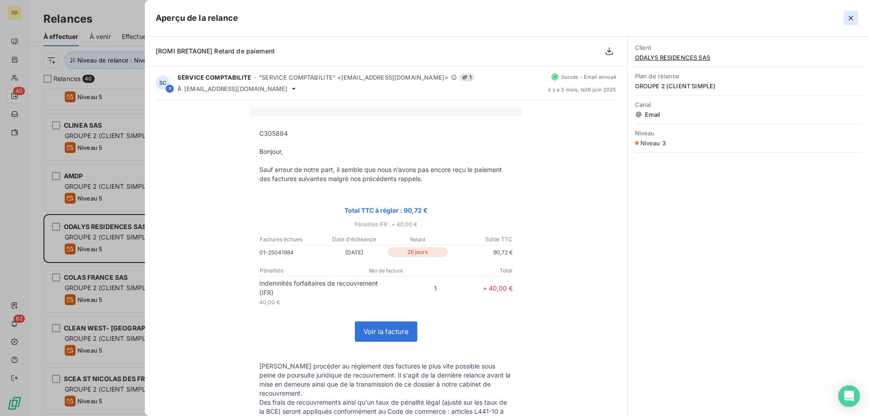
click at [851, 20] on icon "button" at bounding box center [850, 18] width 9 height 9
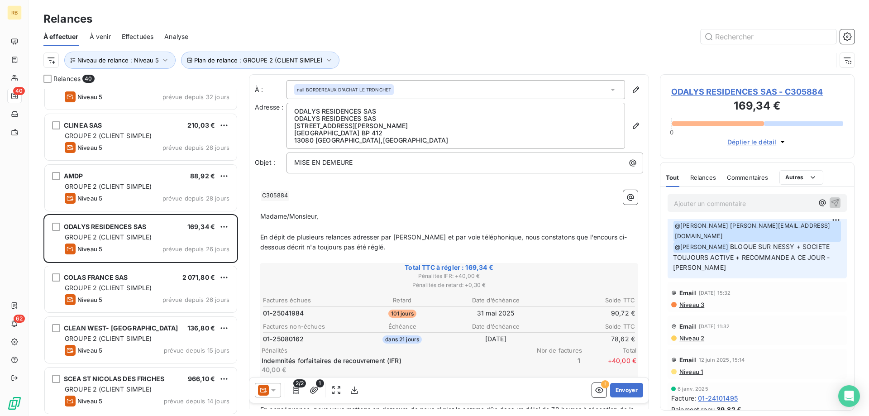
scroll to position [0, 0]
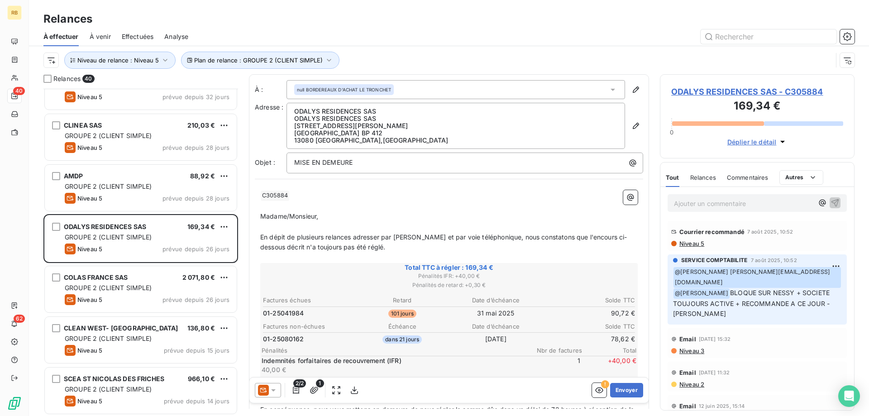
click at [699, 347] on span "Niveau 3" at bounding box center [691, 350] width 26 height 7
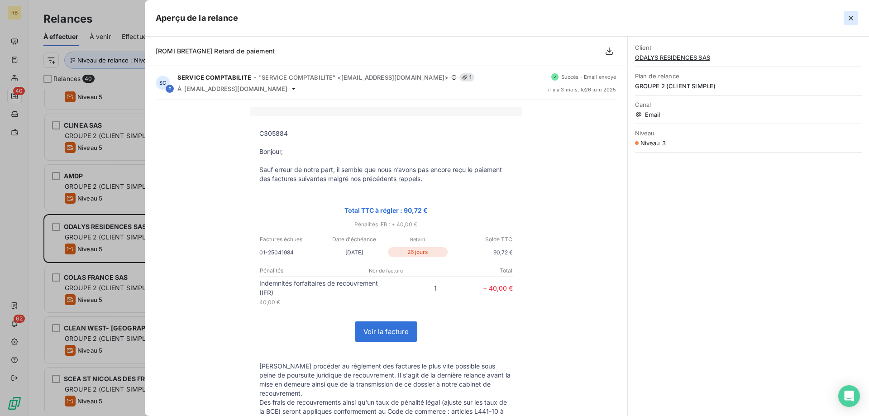
click at [850, 17] on icon "button" at bounding box center [851, 18] width 5 height 5
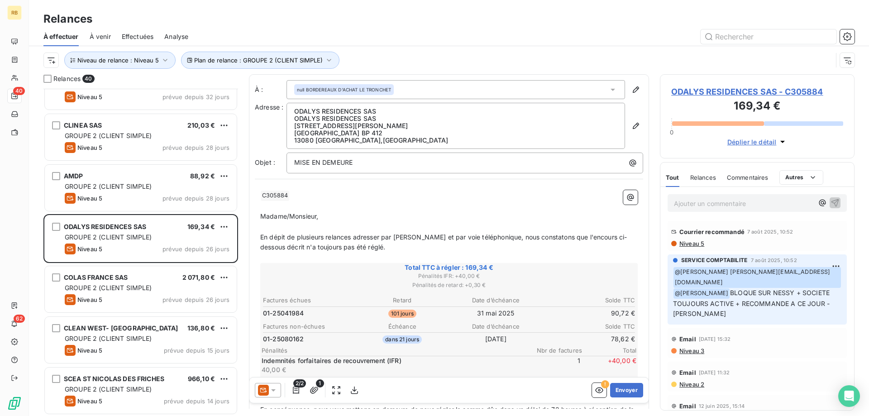
scroll to position [46, 0]
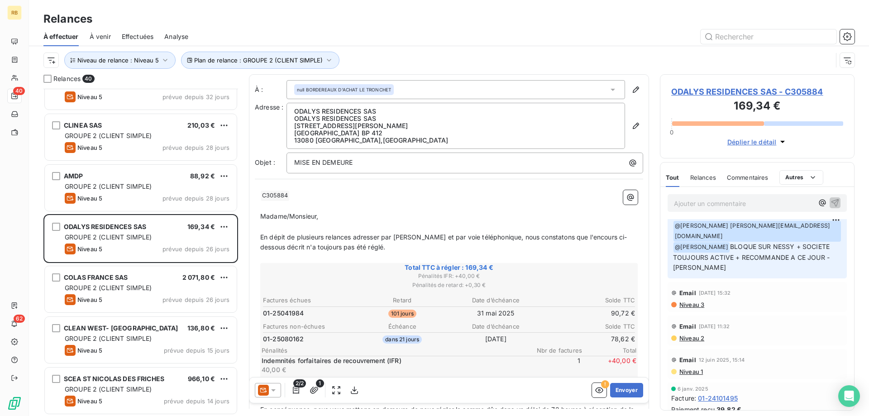
click at [694, 334] on span "Niveau 2" at bounding box center [691, 337] width 26 height 7
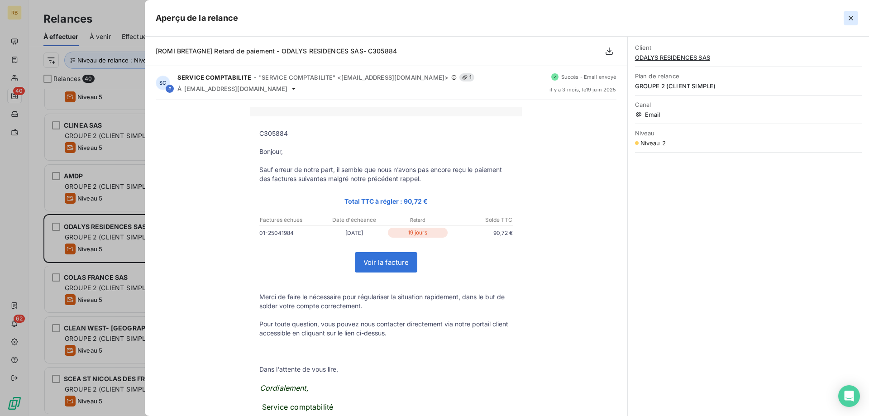
click at [853, 15] on icon "button" at bounding box center [850, 18] width 9 height 9
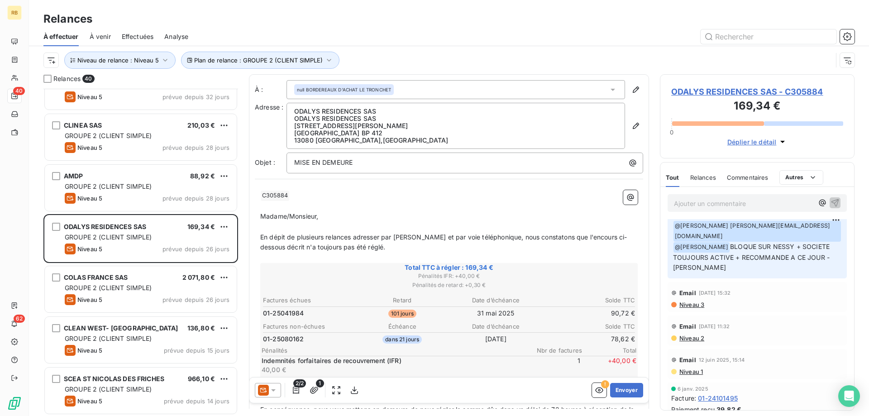
scroll to position [0, 0]
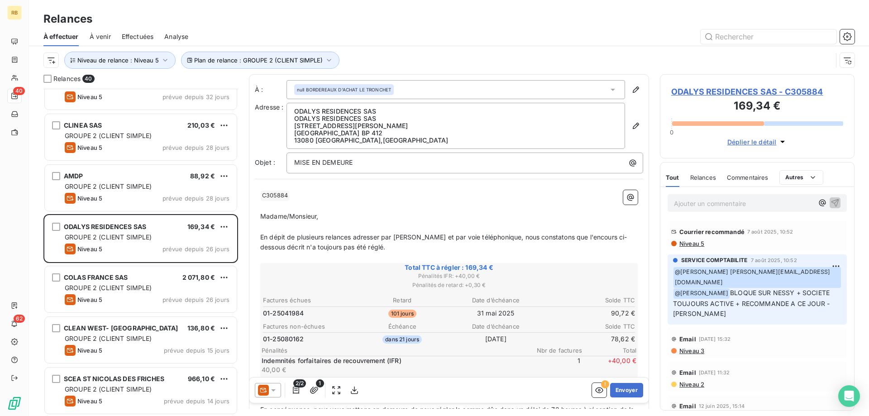
click at [682, 204] on p "Ajouter un commentaire ﻿" at bounding box center [743, 203] width 139 height 11
click at [695, 205] on p "Ajouter un commentaire ﻿" at bounding box center [743, 203] width 139 height 11
click at [695, 207] on p "Ajouter un commentaire ﻿" at bounding box center [743, 203] width 139 height 11
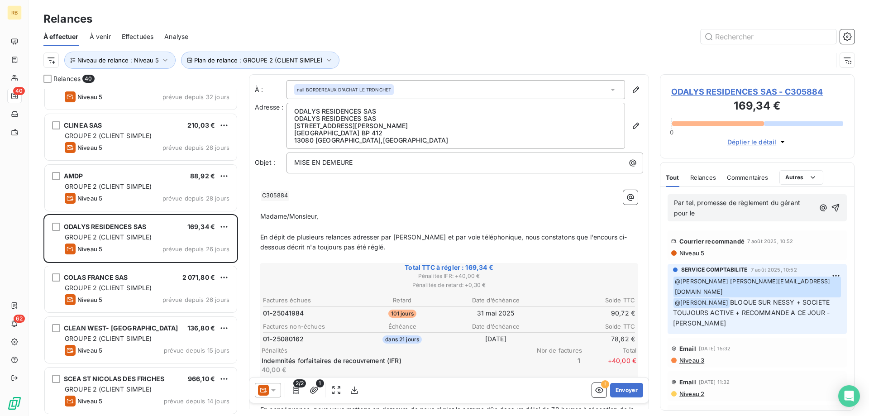
click at [707, 215] on p "Par tel, promesse de règlement du gérant pour le" at bounding box center [744, 208] width 141 height 21
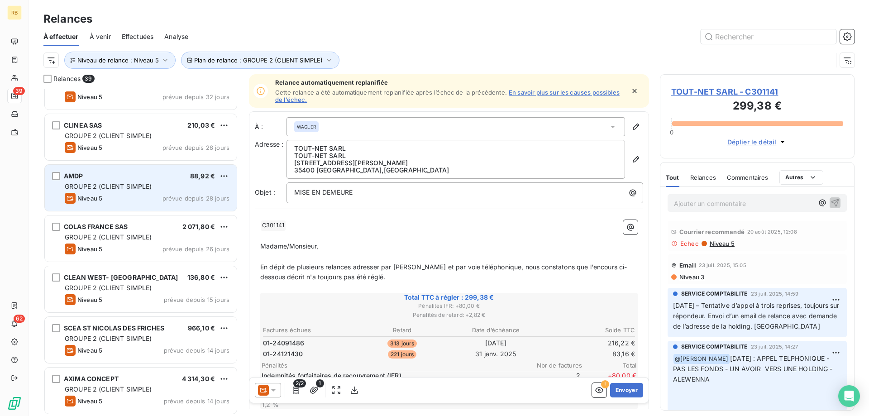
click at [145, 188] on span "GROUPE 2 (CLIENT SIMPLE)" at bounding box center [108, 186] width 87 height 8
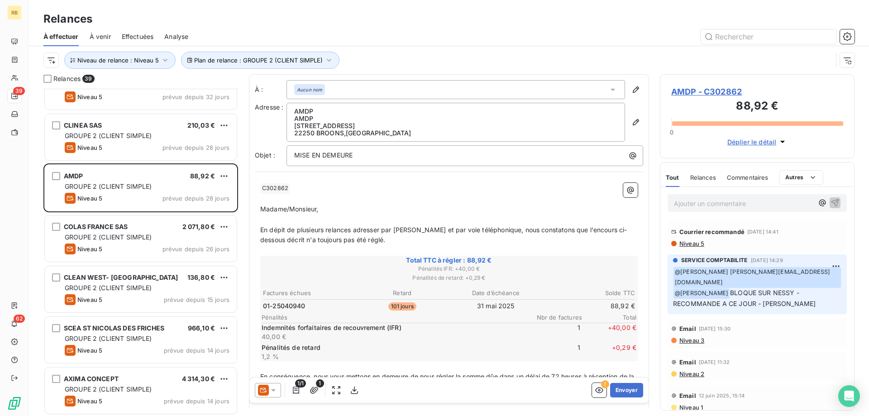
click at [704, 337] on span "Niveau 3" at bounding box center [691, 340] width 26 height 7
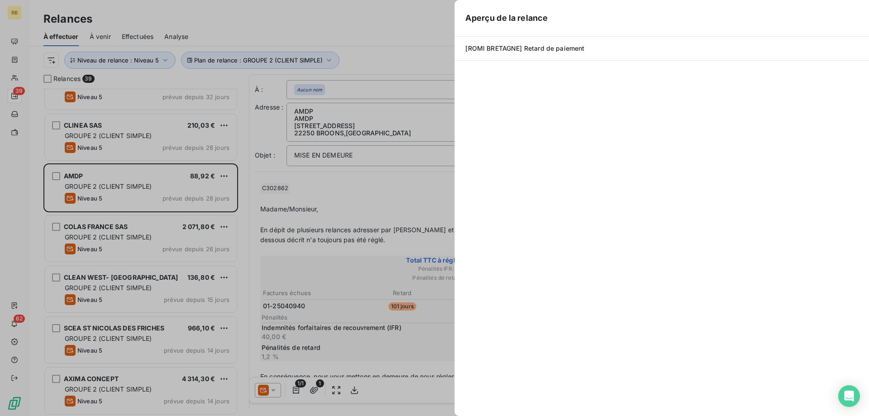
scroll to position [327, 195]
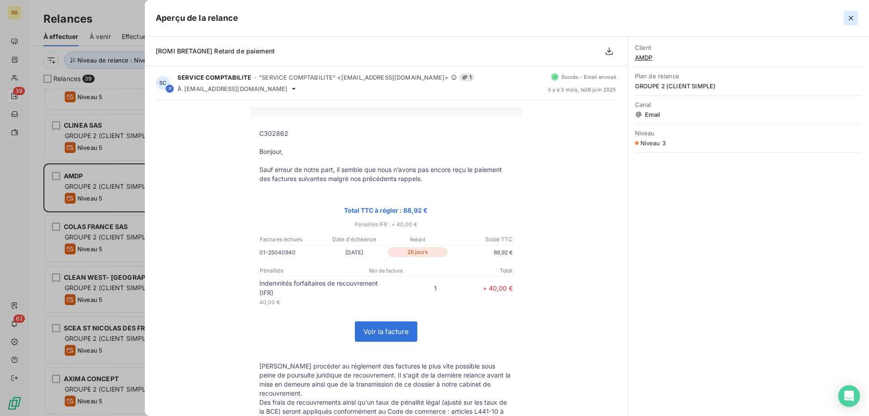
click at [854, 19] on icon "button" at bounding box center [850, 18] width 9 height 9
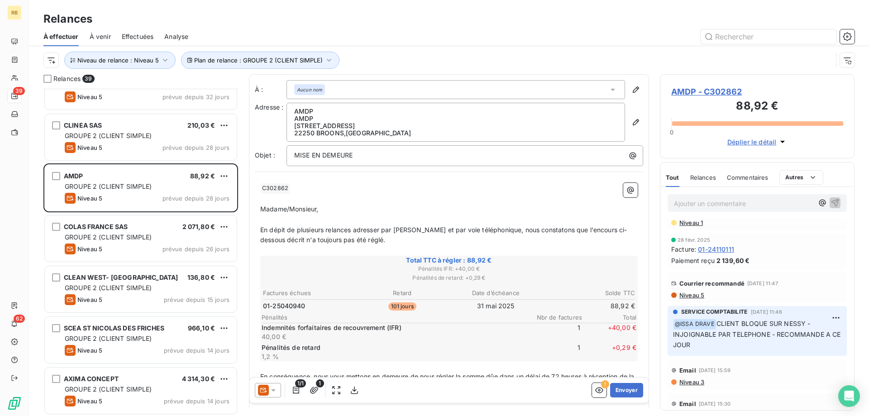
scroll to position [0, 0]
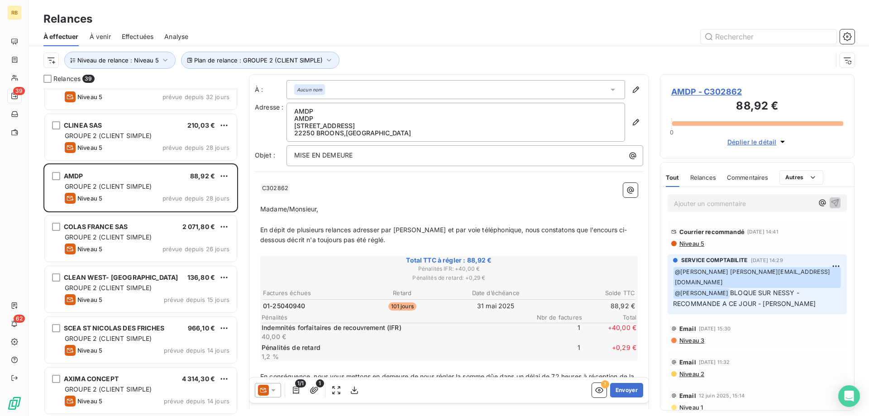
click at [687, 203] on p "Ajouter un commentaire ﻿" at bounding box center [743, 203] width 139 height 11
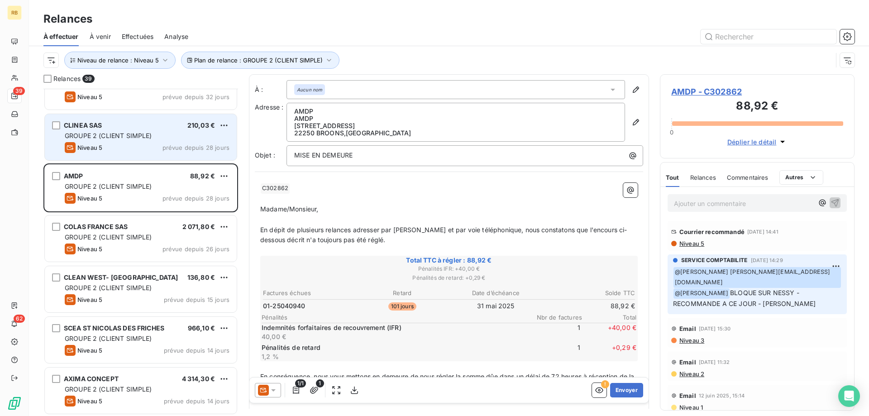
click at [97, 141] on div "CLINEA SAS 210,03 € GROUPE 2 (CLIENT SIMPLE) Niveau 5 prévue depuis 28 jours" at bounding box center [141, 137] width 192 height 46
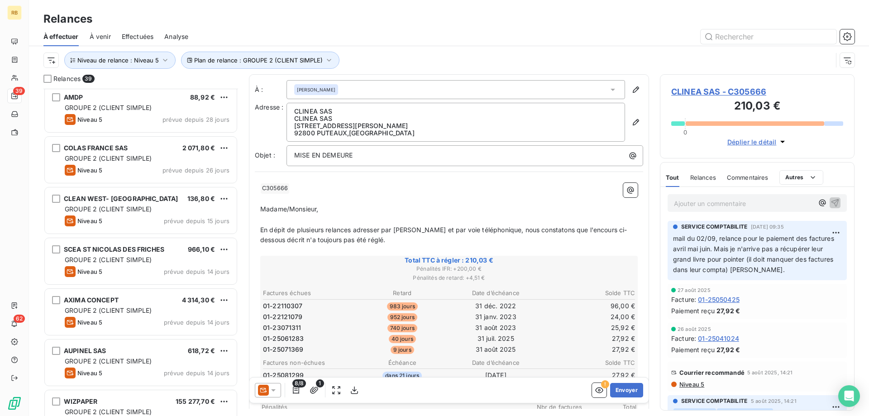
click at [730, 208] on p "Ajouter un commentaire ﻿" at bounding box center [743, 203] width 139 height 11
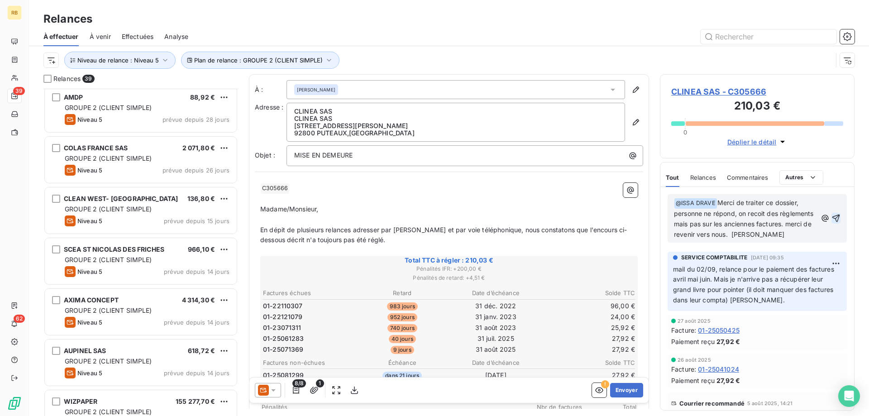
click at [836, 220] on icon "button" at bounding box center [836, 219] width 8 height 8
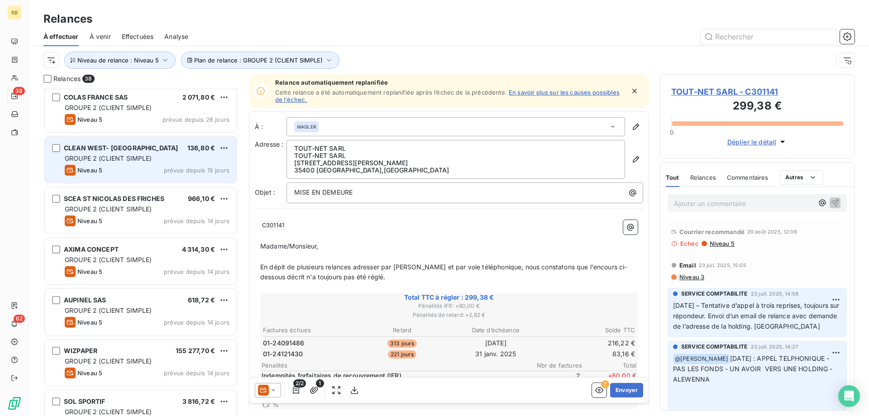
click at [116, 159] on span "GROUPE 2 (CLIENT SIMPLE)" at bounding box center [108, 158] width 87 height 8
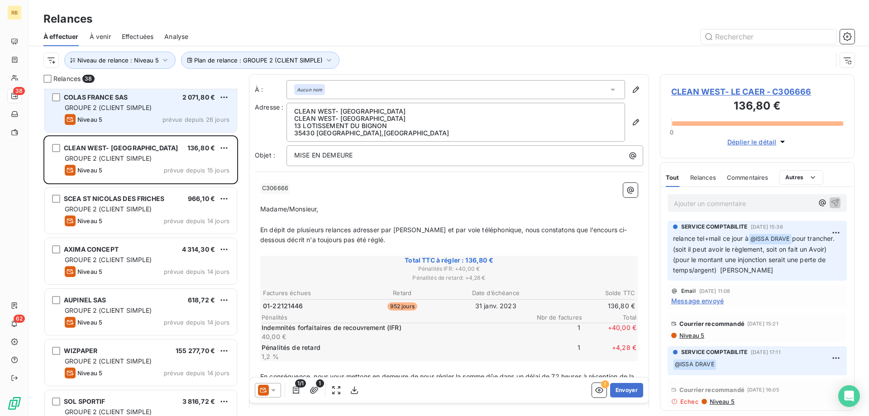
click at [119, 116] on div "Niveau 5 prévue depuis 26 jours" at bounding box center [147, 119] width 165 height 11
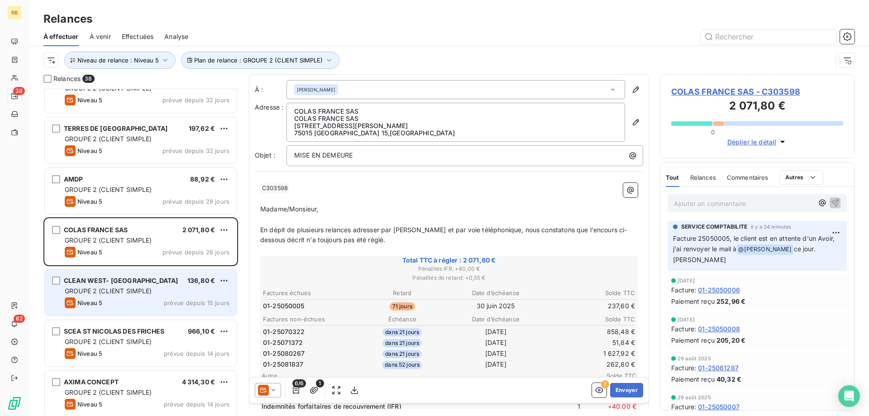
scroll to position [1235, 0]
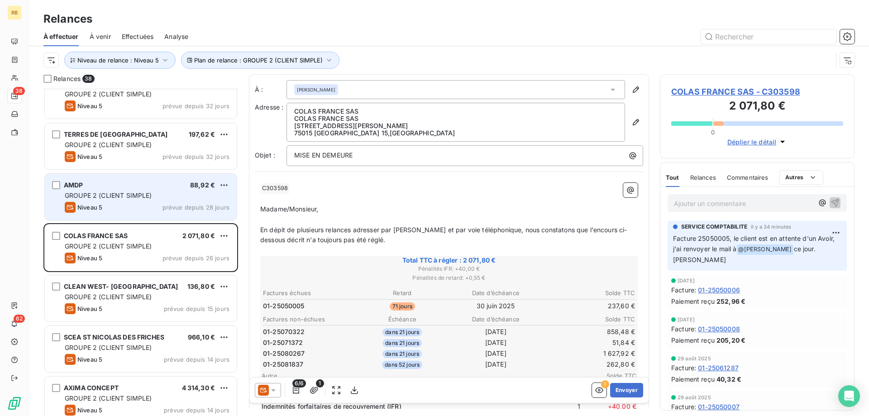
click at [119, 182] on div "AMDP 88,92 €" at bounding box center [147, 185] width 165 height 8
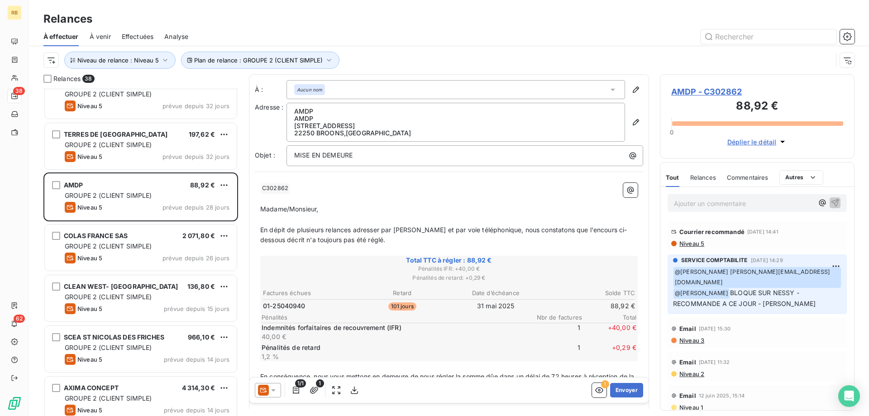
click at [700, 198] on p "Ajouter un commentaire ﻿" at bounding box center [743, 203] width 139 height 11
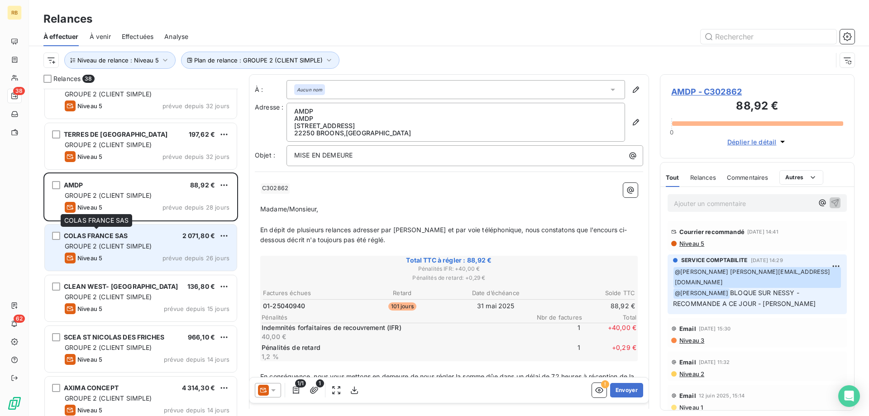
click at [108, 237] on span "COLAS FRANCE SAS" at bounding box center [96, 236] width 64 height 8
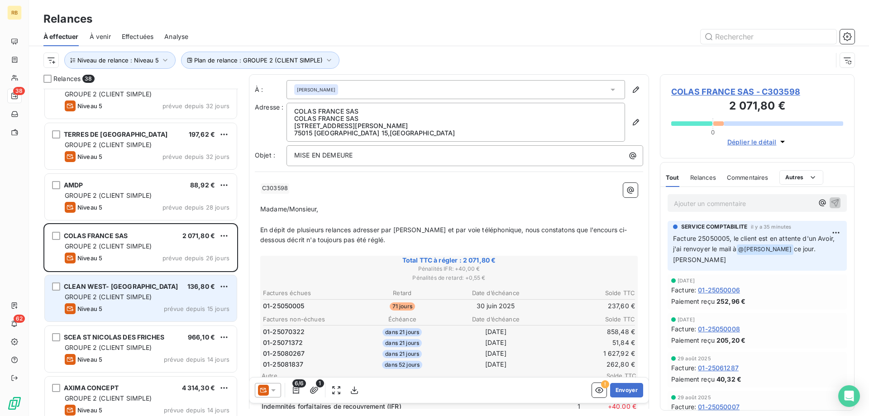
click at [143, 311] on div "Niveau 5 prévue depuis 15 jours" at bounding box center [147, 308] width 165 height 11
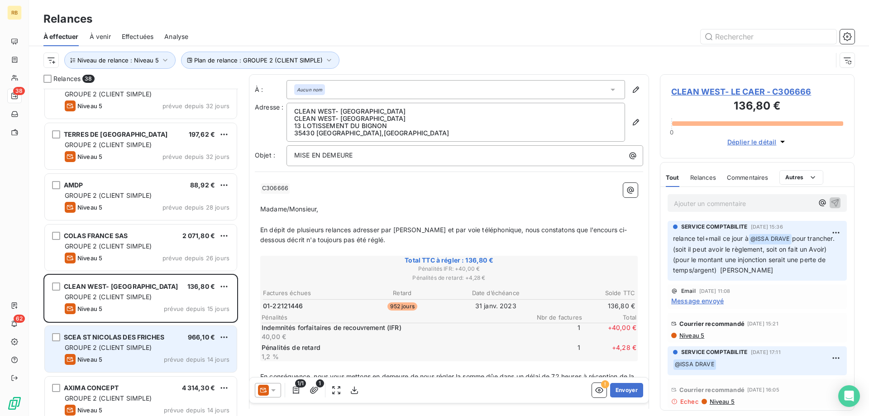
click at [153, 344] on div "GROUPE 2 (CLIENT SIMPLE)" at bounding box center [147, 347] width 165 height 9
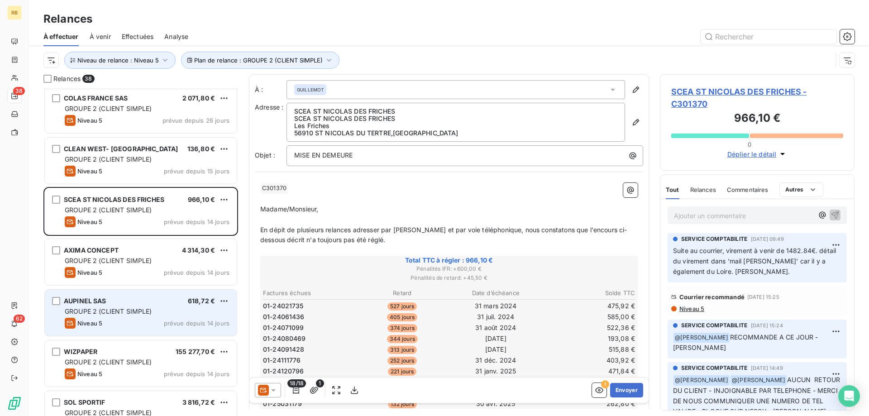
scroll to position [1373, 0]
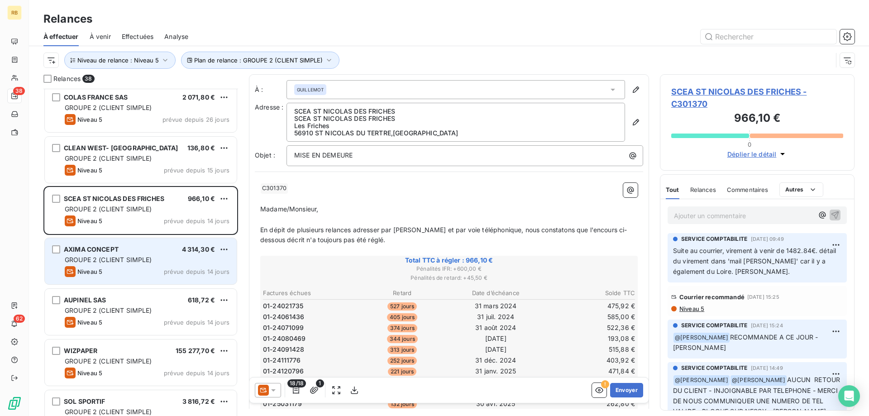
click at [122, 251] on div "AXIMA CONCEPT 4 314,30 €" at bounding box center [147, 249] width 165 height 8
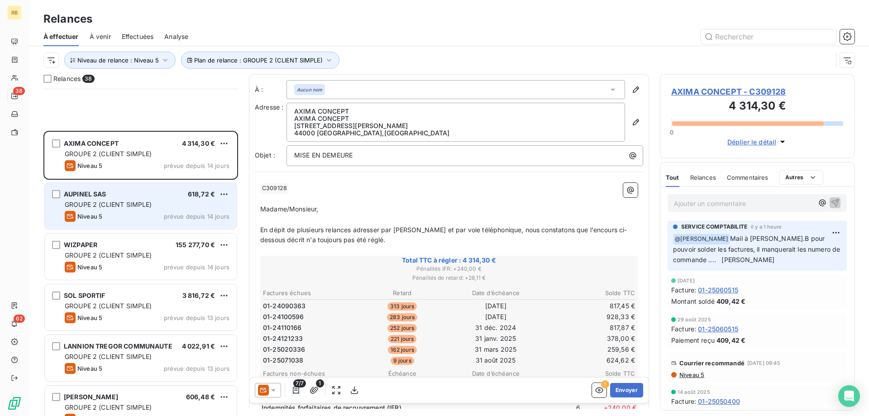
scroll to position [1600, 0]
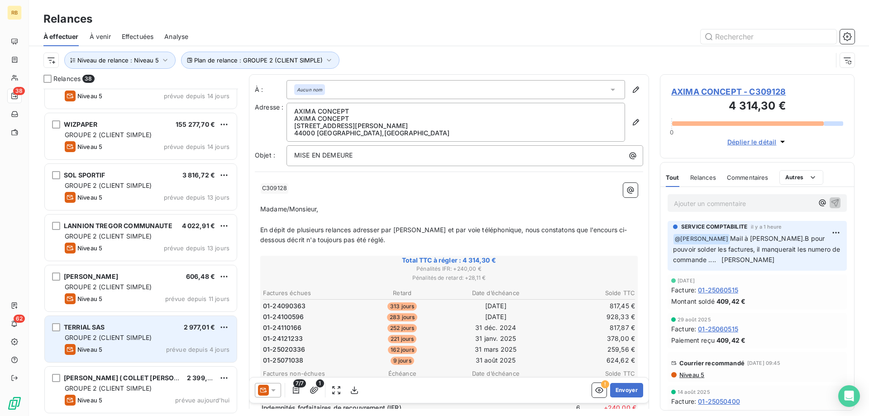
click at [127, 336] on span "GROUPE 2 (CLIENT SIMPLE)" at bounding box center [108, 338] width 87 height 8
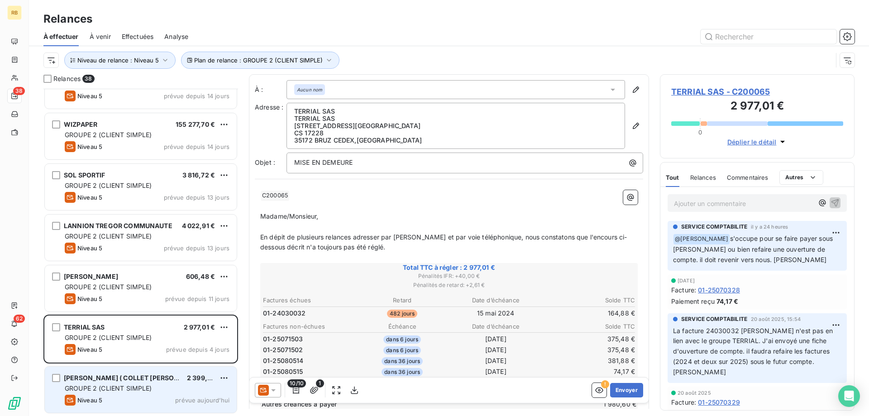
click at [135, 376] on span "[PERSON_NAME] ( COLLET [PERSON_NAME])" at bounding box center [135, 378] width 143 height 8
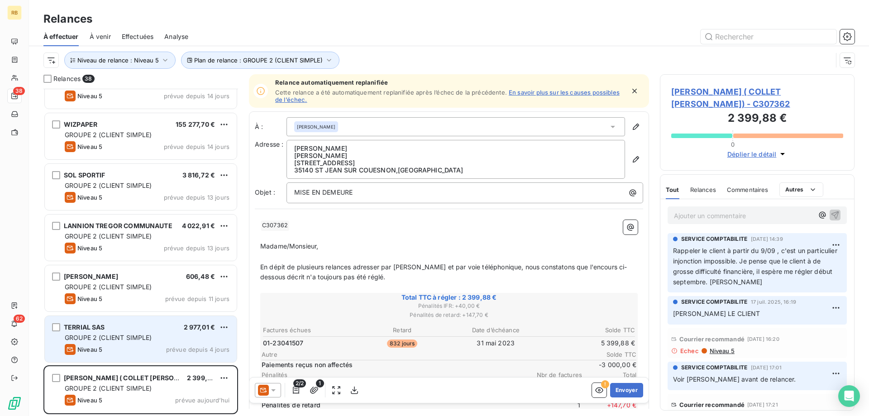
click at [139, 331] on div "TERRIAL SAS 2 977,01 € GROUPE 2 (CLIENT SIMPLE) Niveau 5 prévue depuis 4 jours" at bounding box center [141, 339] width 192 height 46
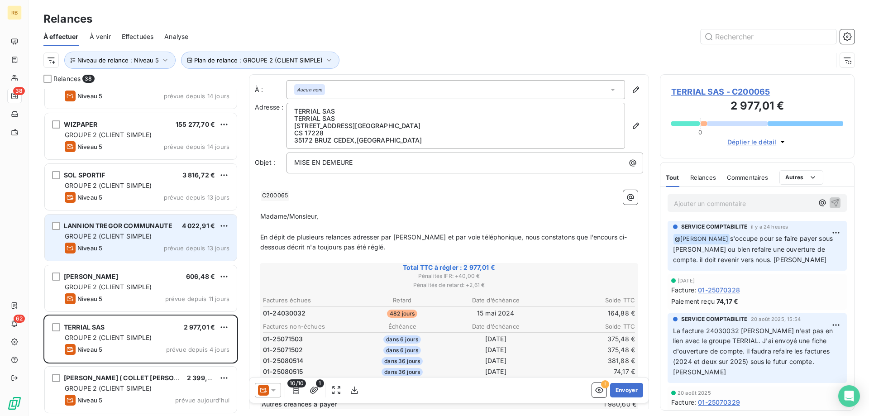
click at [138, 249] on div "Niveau 5 prévue depuis 13 jours" at bounding box center [147, 248] width 165 height 11
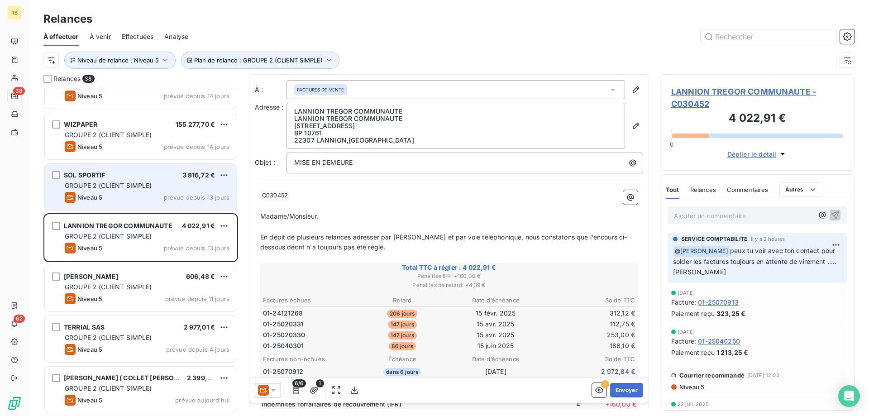
click at [143, 174] on div "SOL SPORTIF 3 816,72 €" at bounding box center [147, 175] width 165 height 8
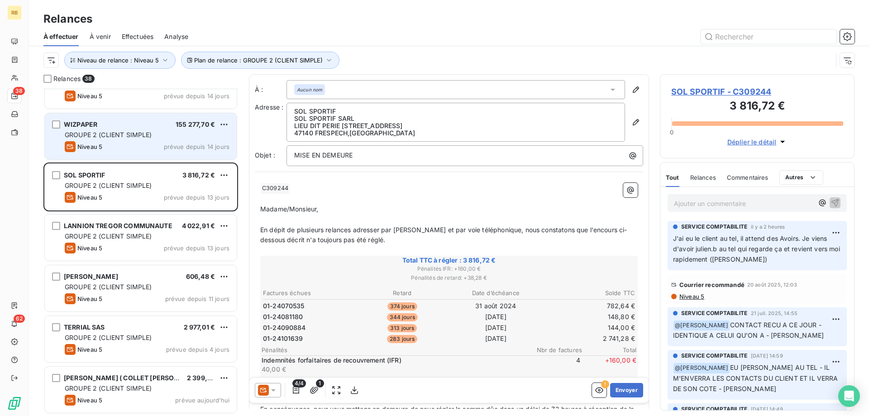
click at [144, 130] on div "GROUPE 2 (CLIENT SIMPLE)" at bounding box center [147, 134] width 165 height 9
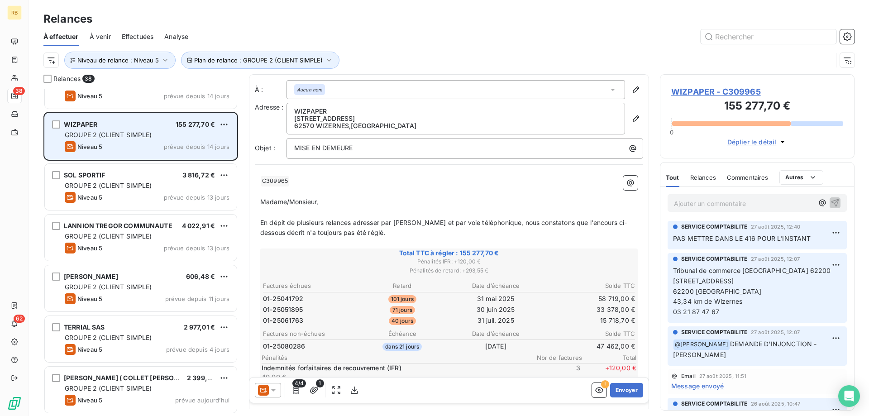
scroll to position [1507, 0]
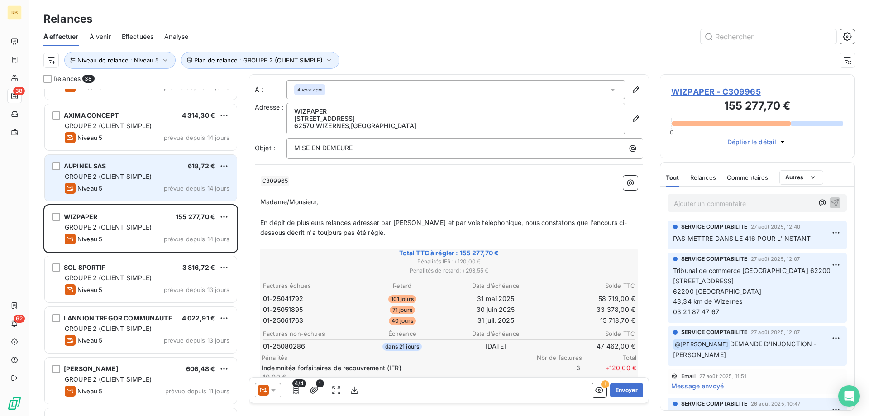
click at [129, 164] on div "AUPINEL SAS 618,72 €" at bounding box center [147, 166] width 165 height 8
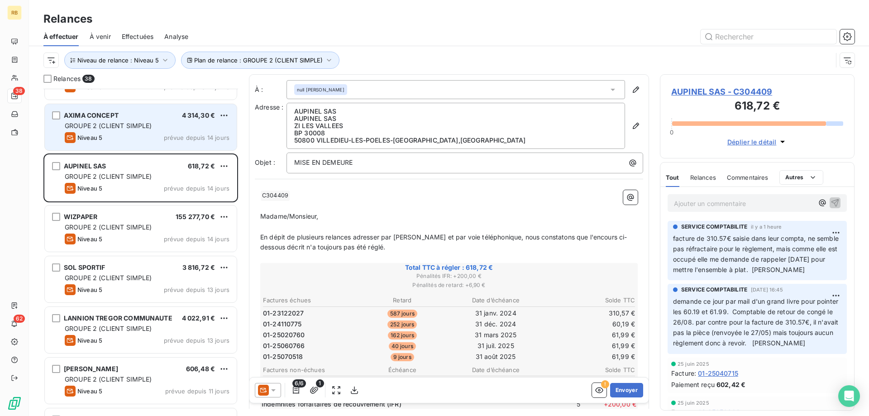
click at [132, 131] on div "AXIMA CONCEPT 4 314,30 € GROUPE 2 (CLIENT SIMPLE) Niveau 5 prévue depuis 14 jou…" at bounding box center [141, 127] width 192 height 46
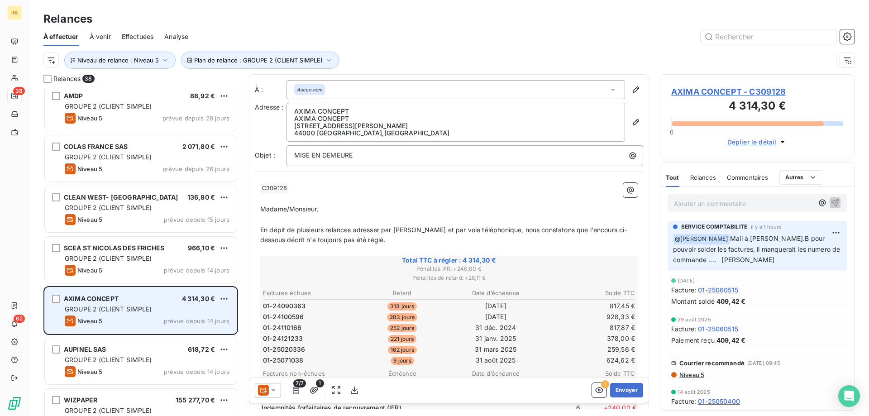
scroll to position [1323, 0]
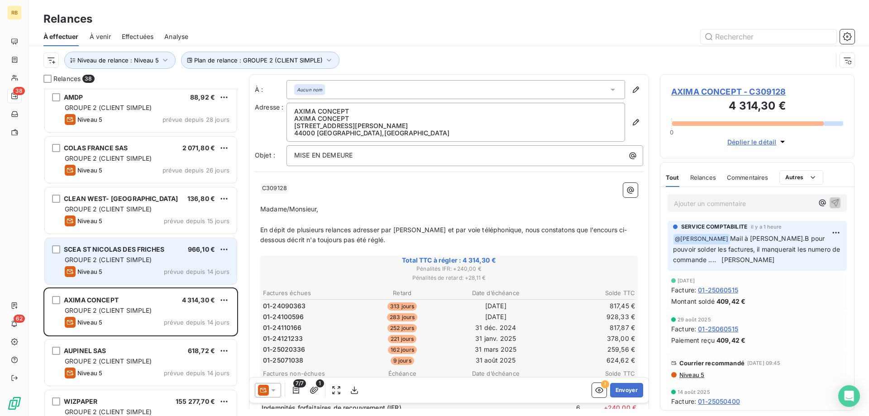
click at [119, 249] on span "SCEA ST NICOLAS DES FRICHES" at bounding box center [114, 249] width 100 height 8
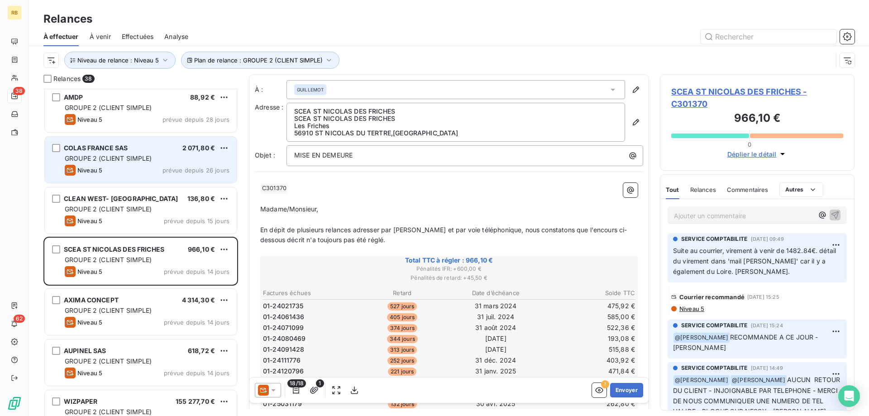
click at [114, 143] on div "COLAS FRANCE SAS 2 071,80 € GROUPE 2 (CLIENT SIMPLE) Niveau 5 prévue depuis 26 …" at bounding box center [141, 160] width 192 height 46
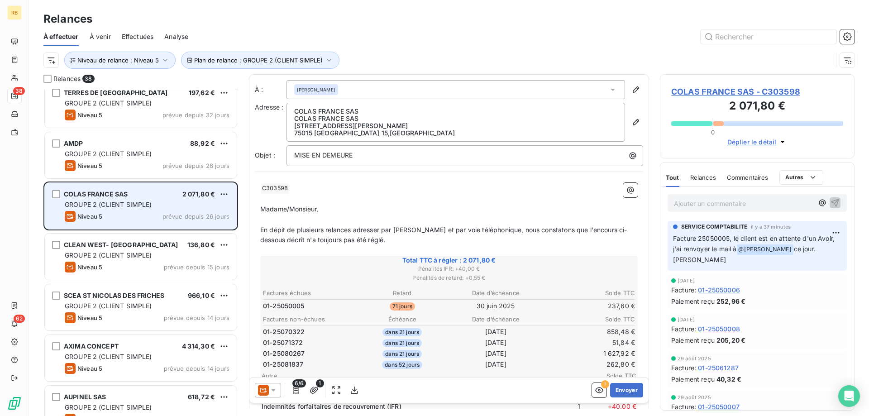
scroll to position [1230, 0]
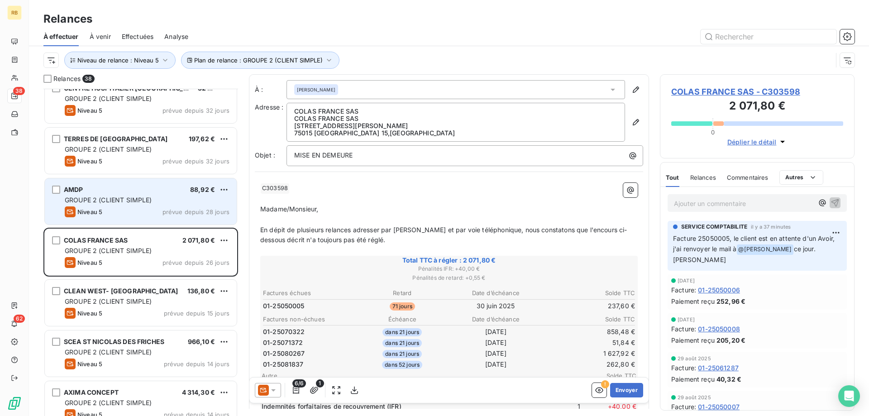
click at [129, 178] on div "AMDP 88,92 € GROUPE 2 (CLIENT SIMPLE) Niveau 5 prévue depuis 28 jours" at bounding box center [140, 201] width 193 height 47
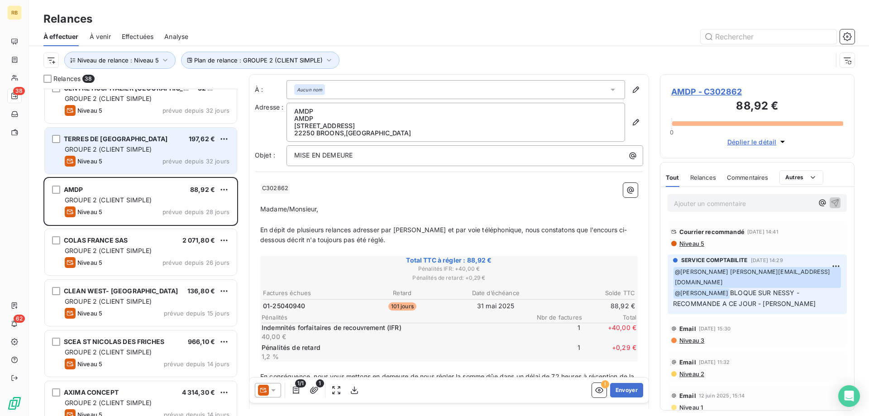
click at [131, 142] on span "TERRES DE [GEOGRAPHIC_DATA]" at bounding box center [116, 139] width 104 height 8
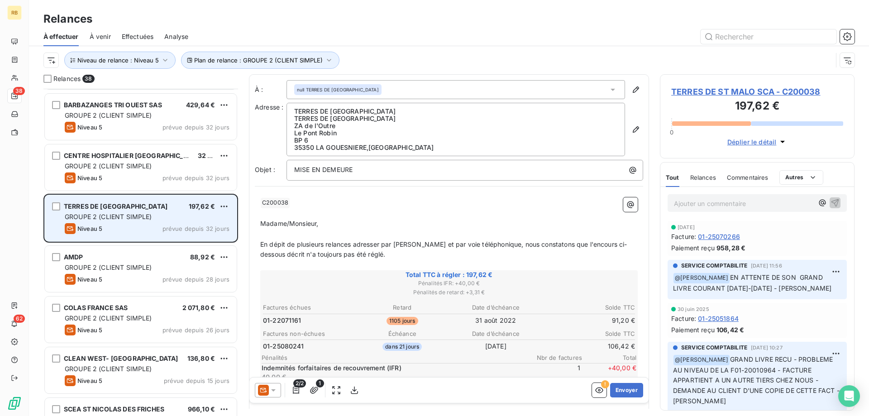
scroll to position [1138, 0]
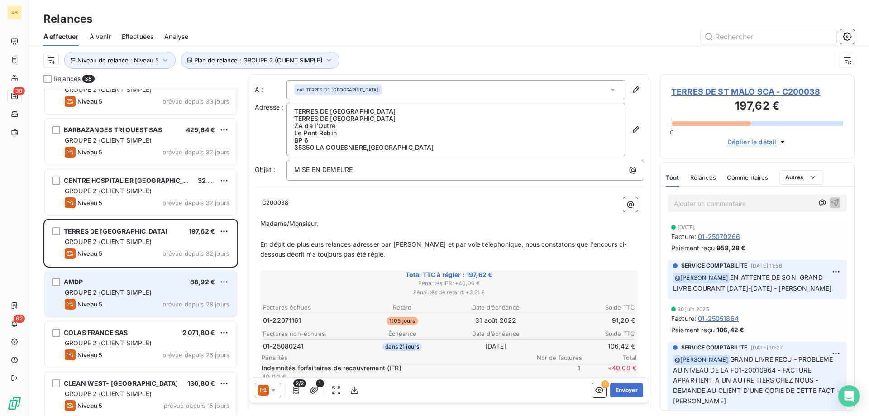
click at [131, 292] on span "GROUPE 2 (CLIENT SIMPLE)" at bounding box center [108, 292] width 87 height 8
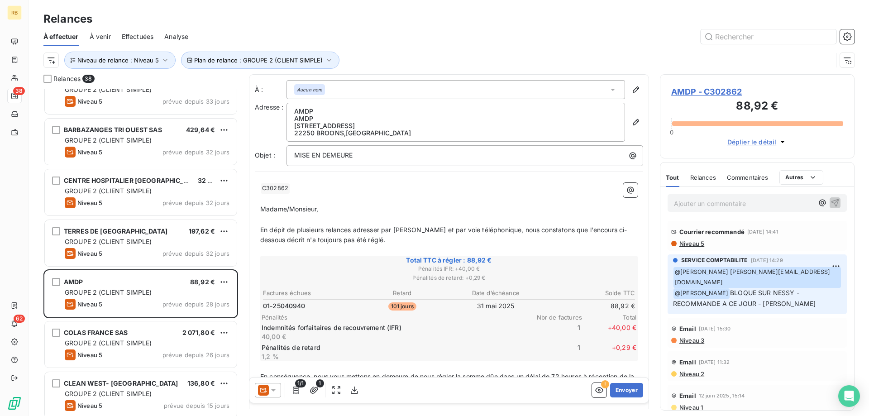
click at [726, 201] on p "Ajouter un commentaire ﻿" at bounding box center [743, 203] width 139 height 11
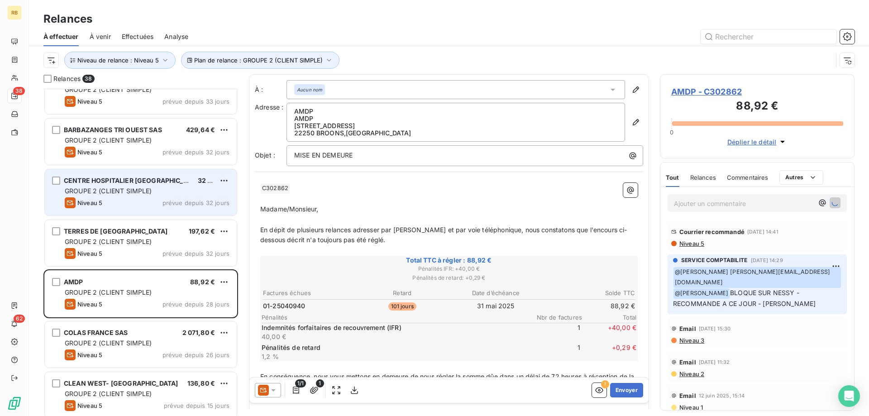
click at [112, 179] on span "CENTRE HOSPITALIER [GEOGRAPHIC_DATA] ,[GEOGRAPHIC_DATA] , [GEOGRAPHIC_DATA]" at bounding box center [205, 181] width 282 height 8
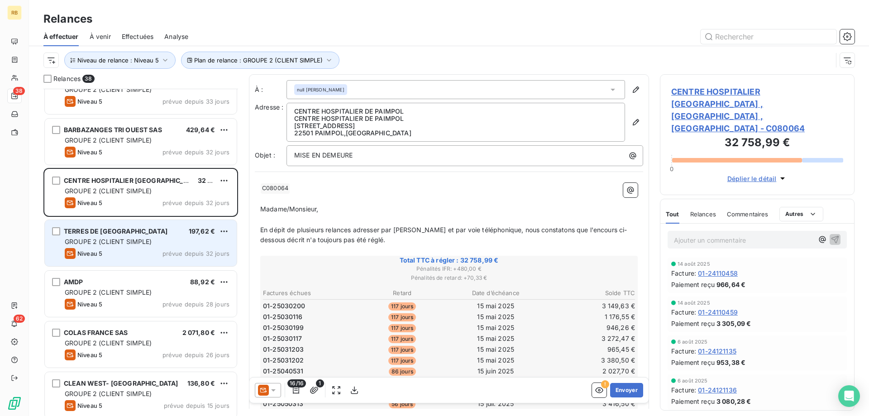
click at [118, 225] on div "TERRES DE ST MALO SCA 197,62 € GROUPE 2 (CLIENT SIMPLE) Niveau 5 prévue depuis …" at bounding box center [141, 243] width 192 height 46
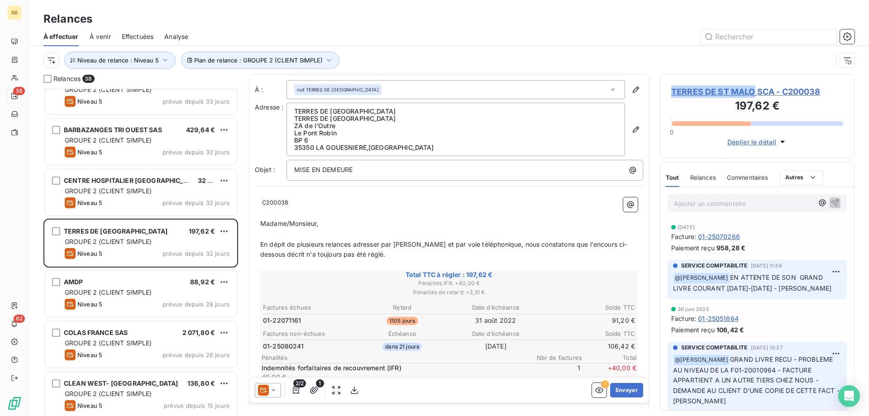
drag, startPoint x: 669, startPoint y: 90, endPoint x: 755, endPoint y: 91, distance: 86.0
click at [755, 91] on div "TERRES DE ST MALO SCA - C200038 197,62 € 0 Déplier le détail" at bounding box center [757, 116] width 195 height 84
copy span "TERRES DE [GEOGRAPHIC_DATA]"
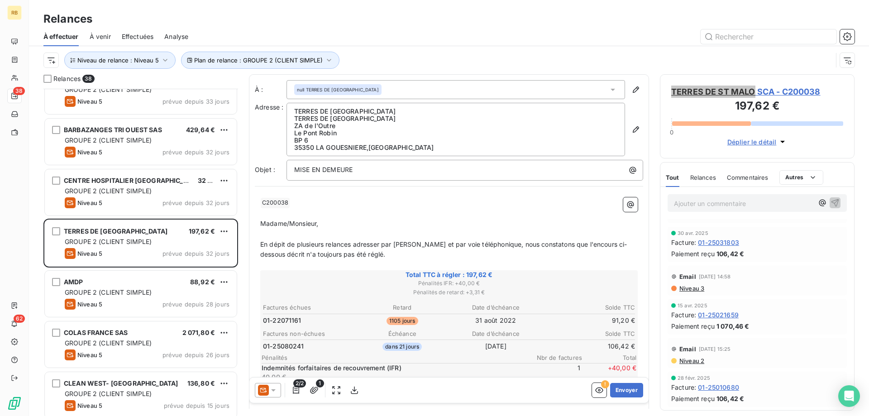
scroll to position [416, 0]
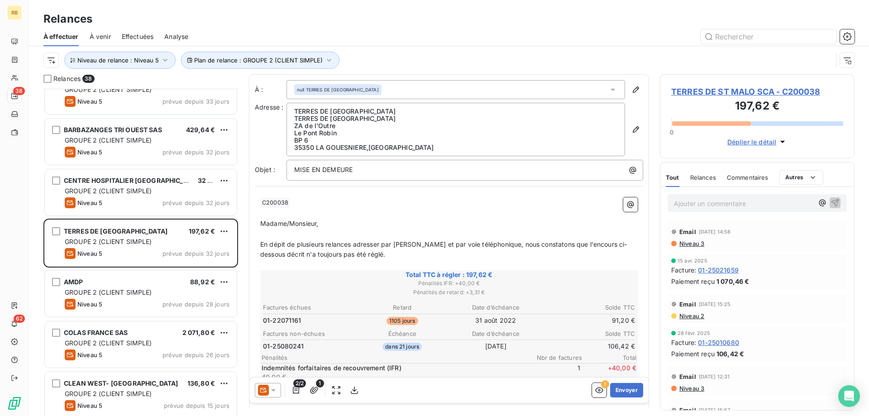
click at [727, 206] on p "Ajouter un commentaire ﻿" at bounding box center [743, 203] width 139 height 11
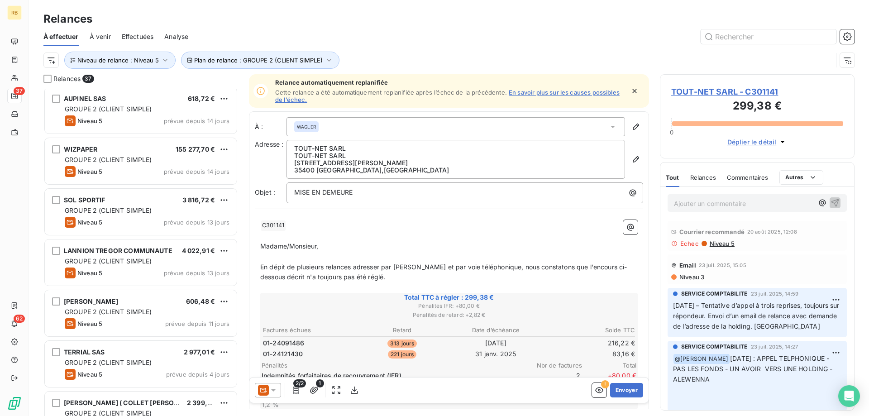
scroll to position [1549, 0]
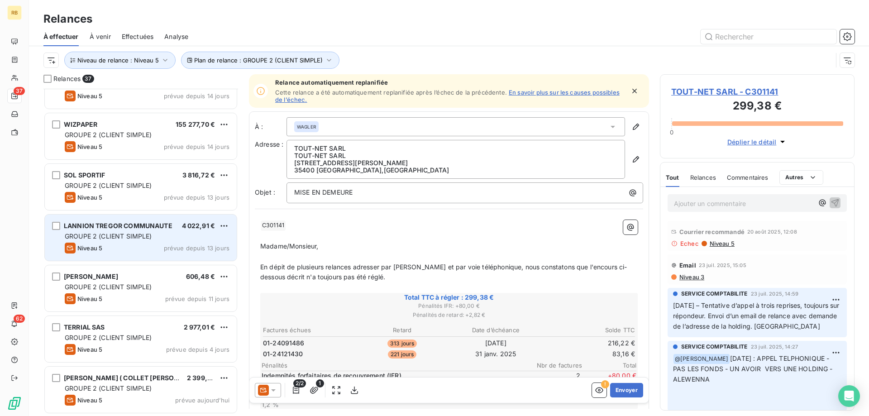
click at [129, 235] on span "GROUPE 2 (CLIENT SIMPLE)" at bounding box center [108, 236] width 87 height 8
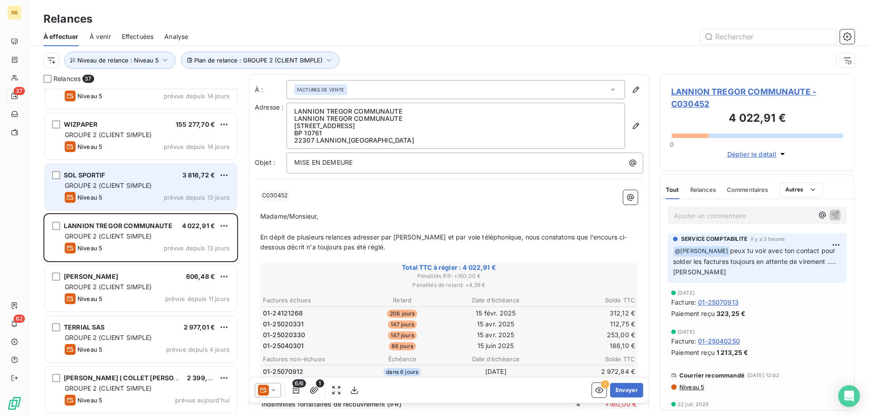
click at [129, 189] on span "GROUPE 2 (CLIENT SIMPLE)" at bounding box center [108, 186] width 87 height 8
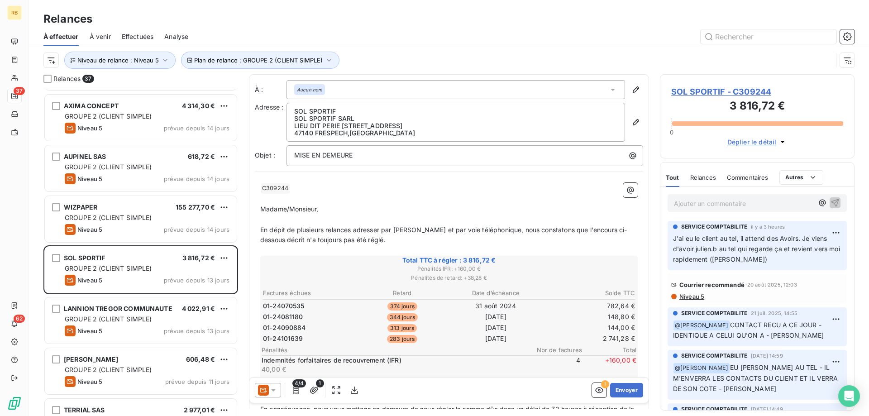
scroll to position [1457, 0]
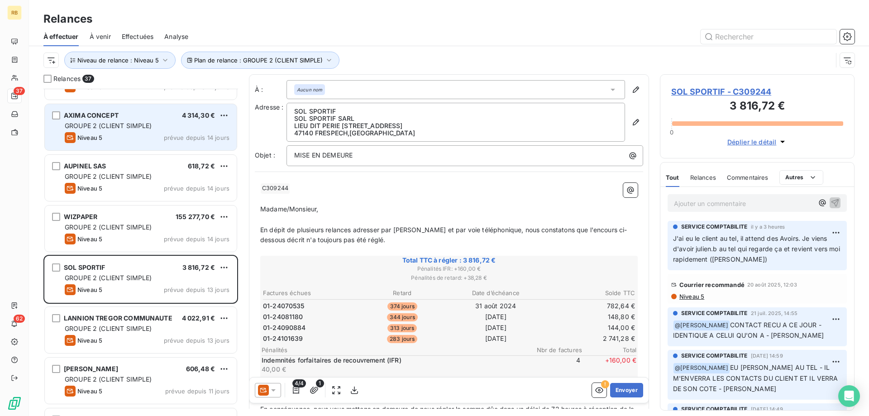
click at [129, 132] on div "Niveau 5 prévue depuis 14 jours" at bounding box center [147, 137] width 165 height 11
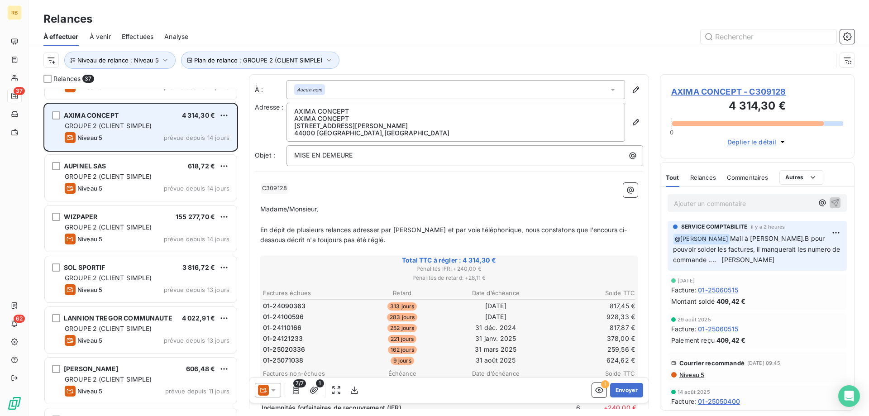
scroll to position [1364, 0]
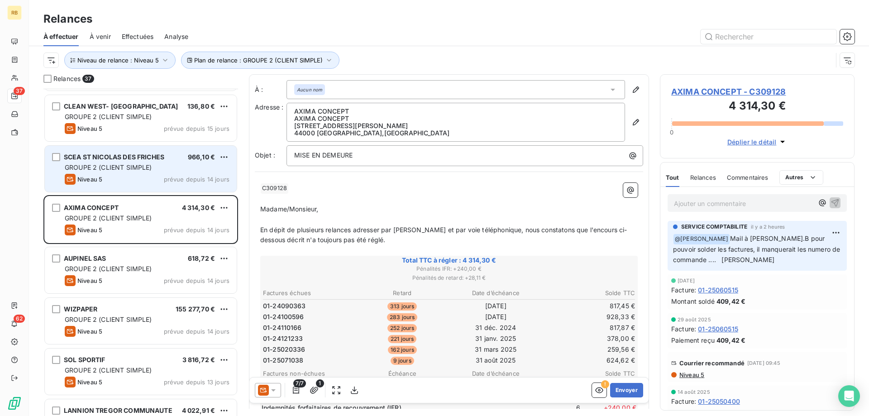
click at [115, 166] on span "GROUPE 2 (CLIENT SIMPLE)" at bounding box center [108, 167] width 87 height 8
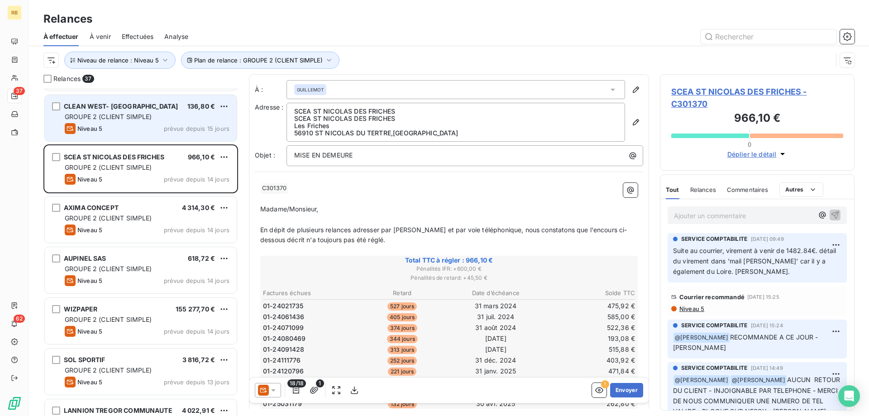
click at [146, 126] on div "Niveau 5 prévue depuis 15 jours" at bounding box center [147, 128] width 165 height 11
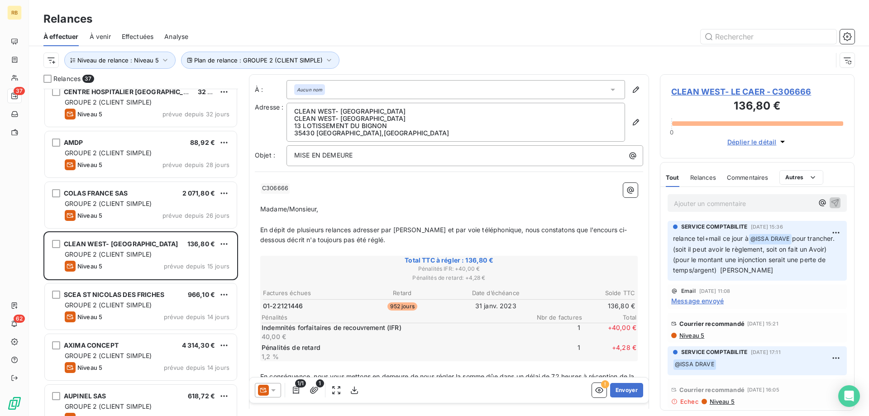
scroll to position [1226, 0]
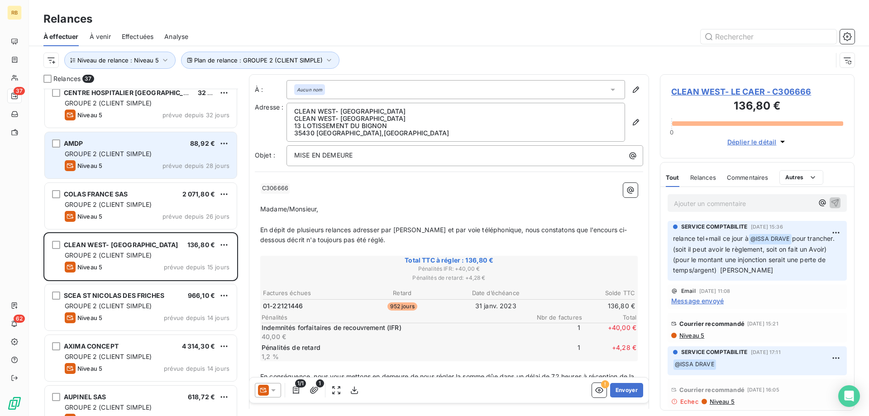
click at [121, 167] on div "Niveau 5 prévue depuis 28 jours" at bounding box center [147, 165] width 165 height 11
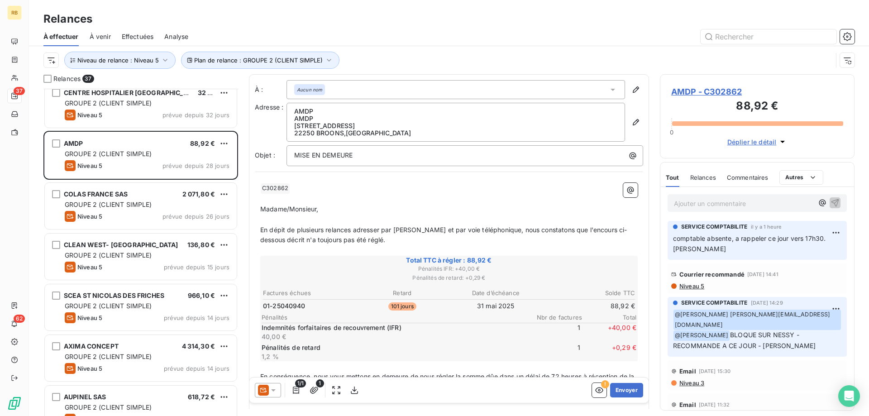
click at [695, 379] on span "Niveau 3" at bounding box center [691, 382] width 26 height 7
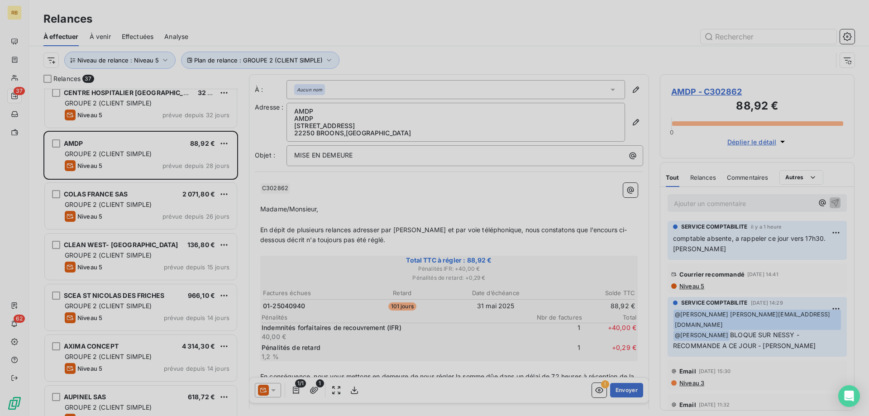
scroll to position [327, 195]
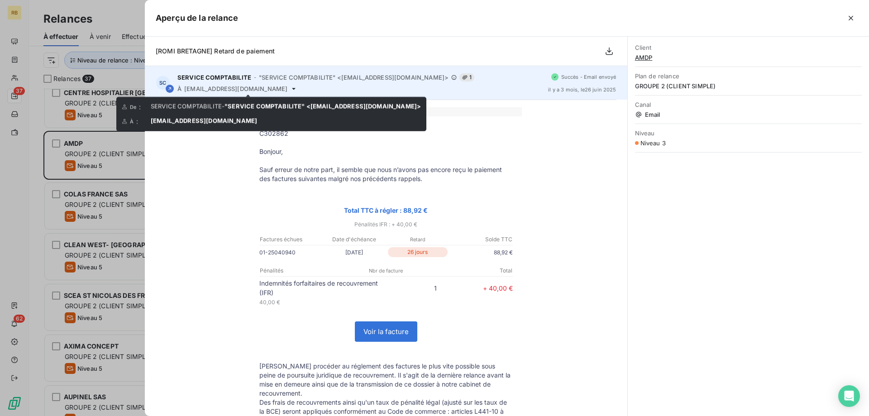
click at [227, 89] on span "[EMAIL_ADDRESS][DOMAIN_NAME]" at bounding box center [235, 88] width 103 height 7
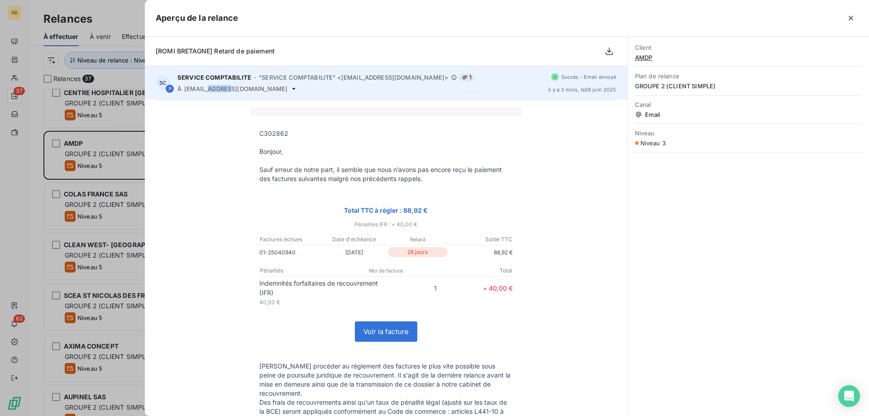
click at [227, 89] on span "[EMAIL_ADDRESS][DOMAIN_NAME]" at bounding box center [235, 88] width 103 height 7
drag, startPoint x: 240, startPoint y: 89, endPoint x: 184, endPoint y: 89, distance: 56.1
click at [184, 89] on span "[EMAIL_ADDRESS][DOMAIN_NAME]" at bounding box center [235, 88] width 103 height 7
copy span "compta@amdp22.f"
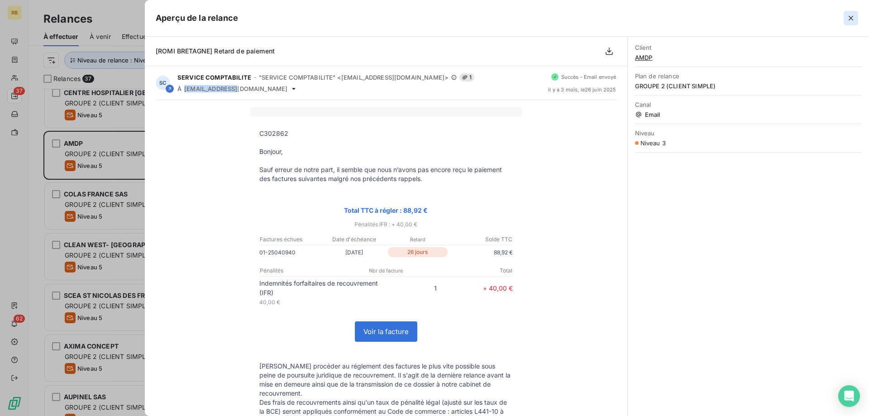
click at [851, 18] on icon "button" at bounding box center [851, 18] width 5 height 5
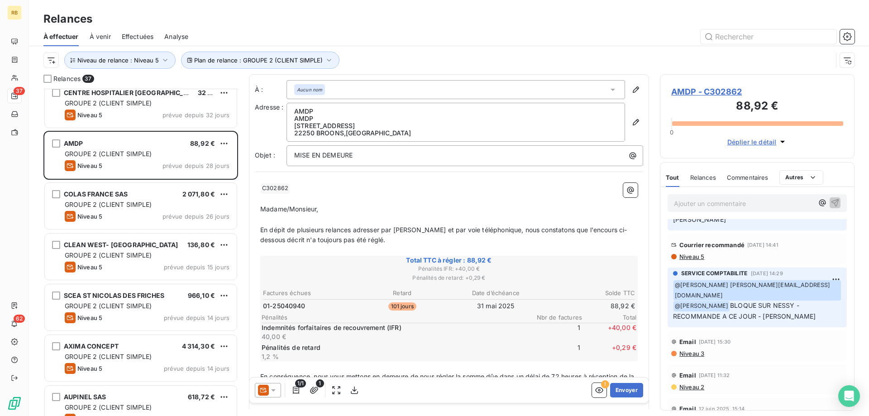
scroll to position [46, 0]
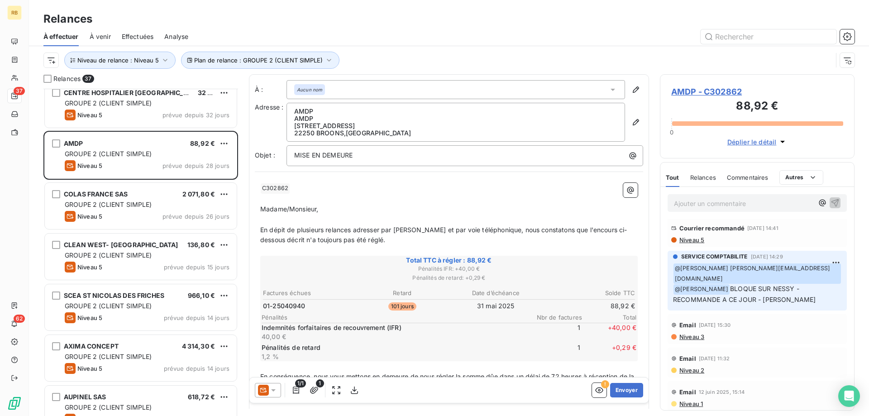
click at [723, 198] on p "Ajouter un commentaire ﻿" at bounding box center [743, 203] width 139 height 11
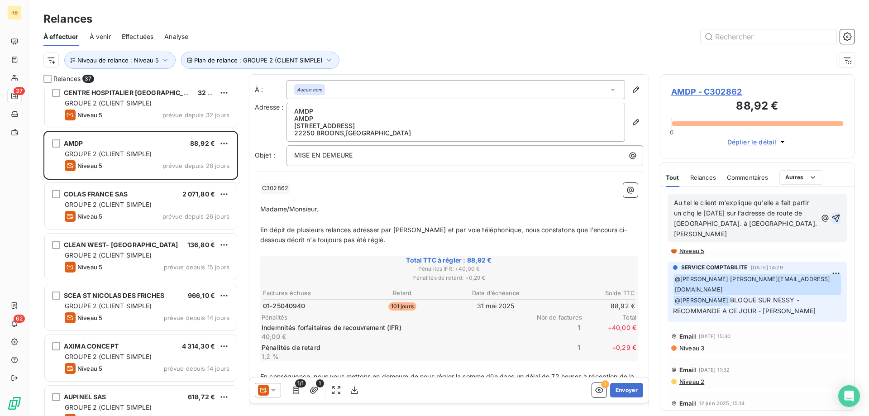
click at [837, 214] on icon "button" at bounding box center [835, 218] width 9 height 9
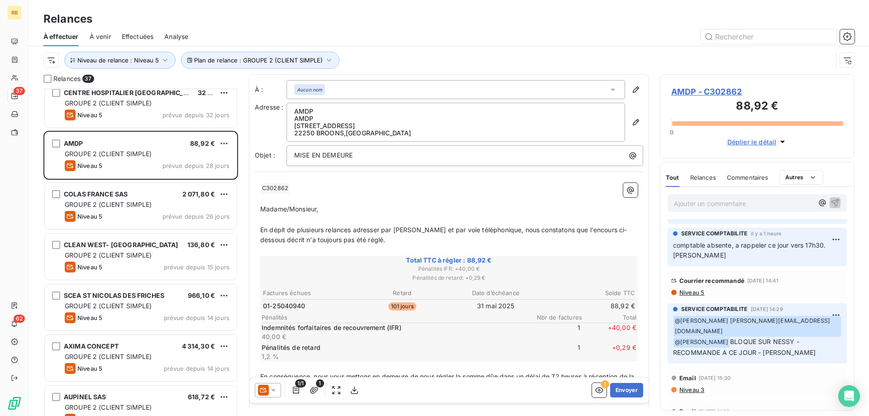
scroll to position [99, 0]
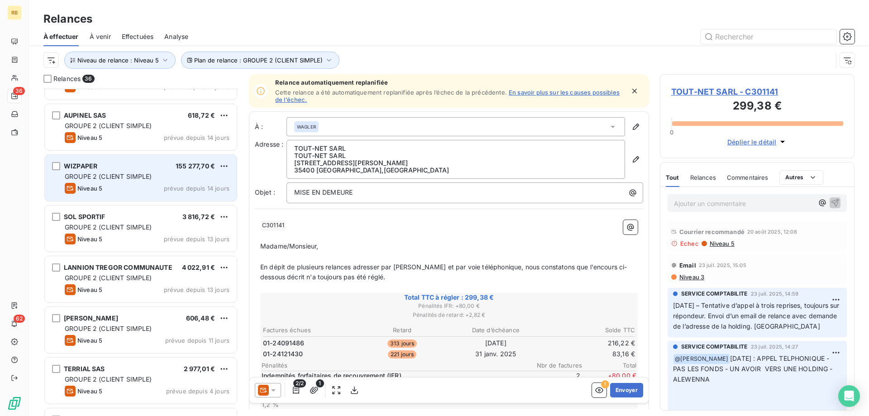
scroll to position [1498, 0]
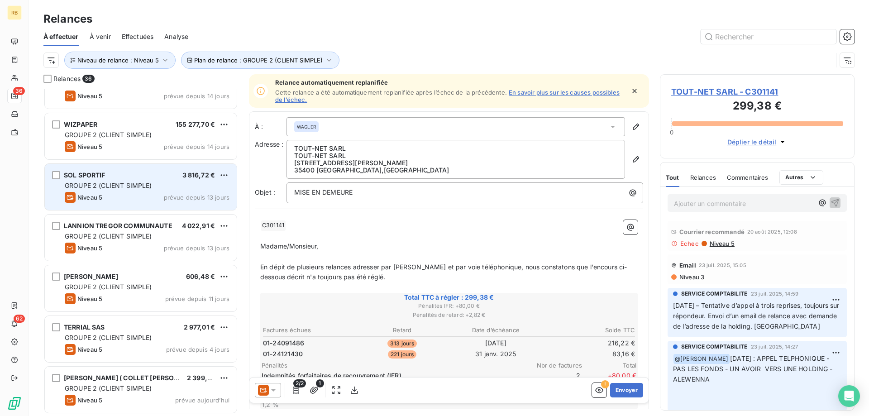
click at [112, 177] on div "SOL SPORTIF 3 816,72 €" at bounding box center [147, 175] width 165 height 8
